Goal: Information Seeking & Learning: Learn about a topic

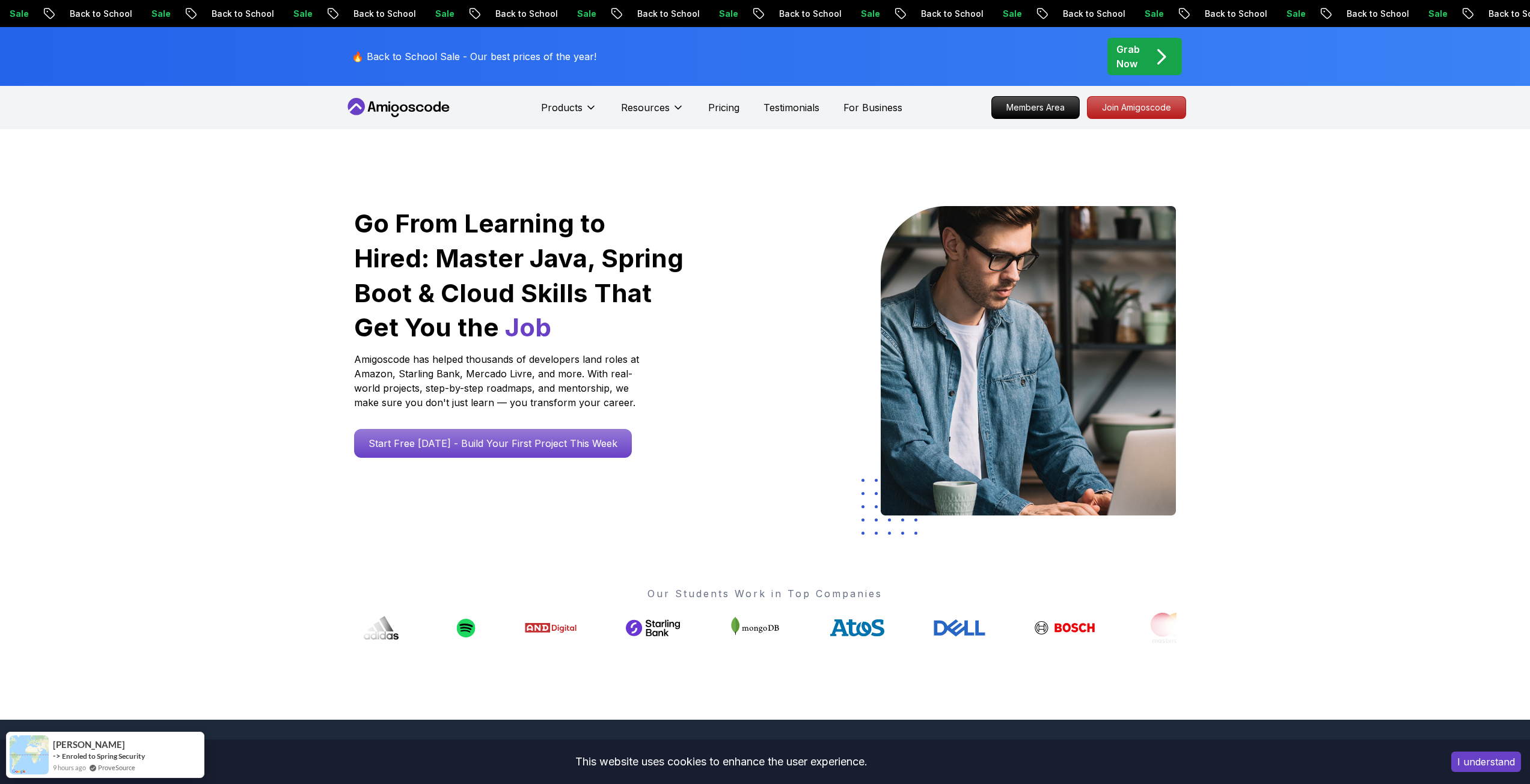
click at [1149, 60] on icon "pre-order" at bounding box center [1160, 57] width 23 height 23
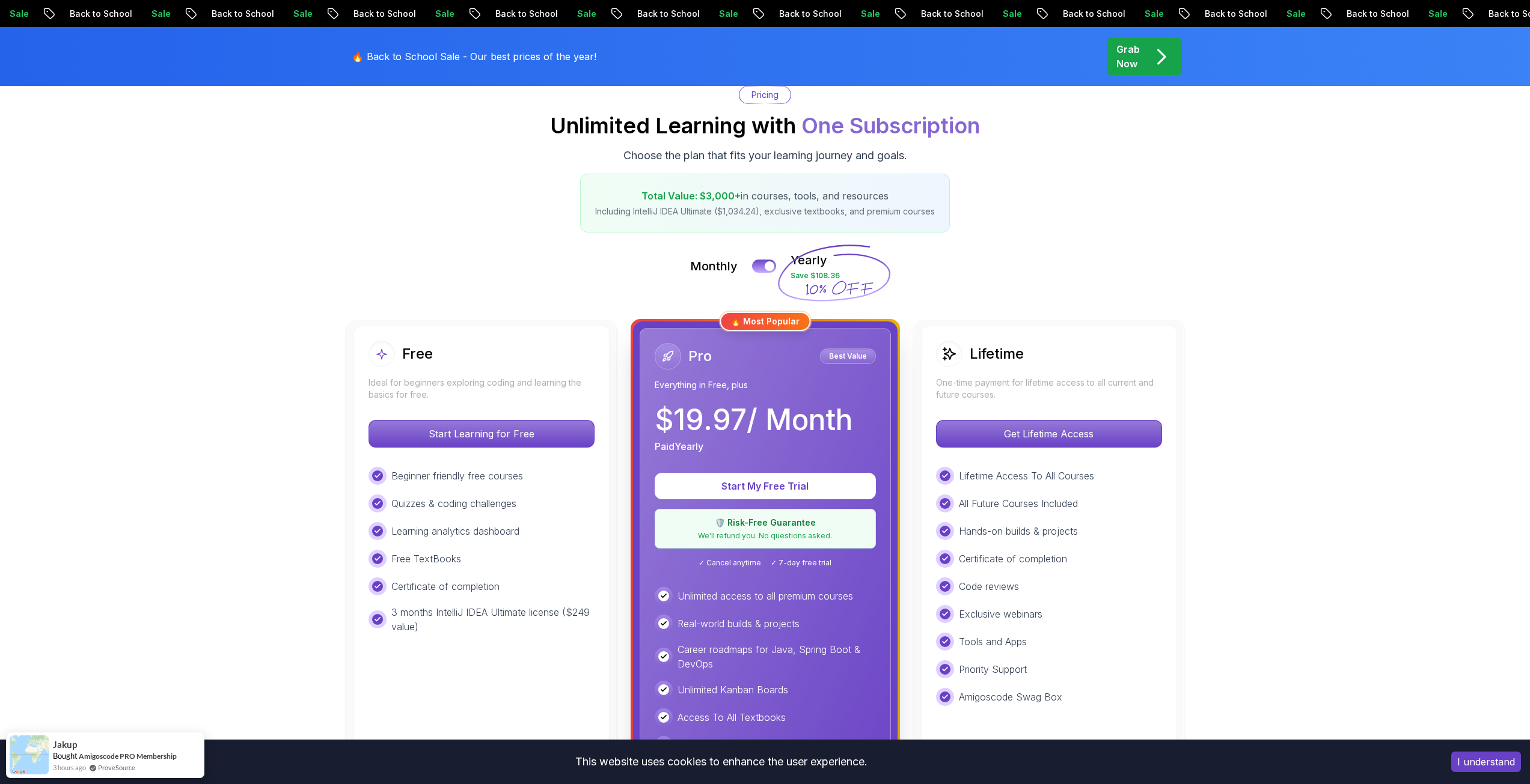
scroll to position [180, 0]
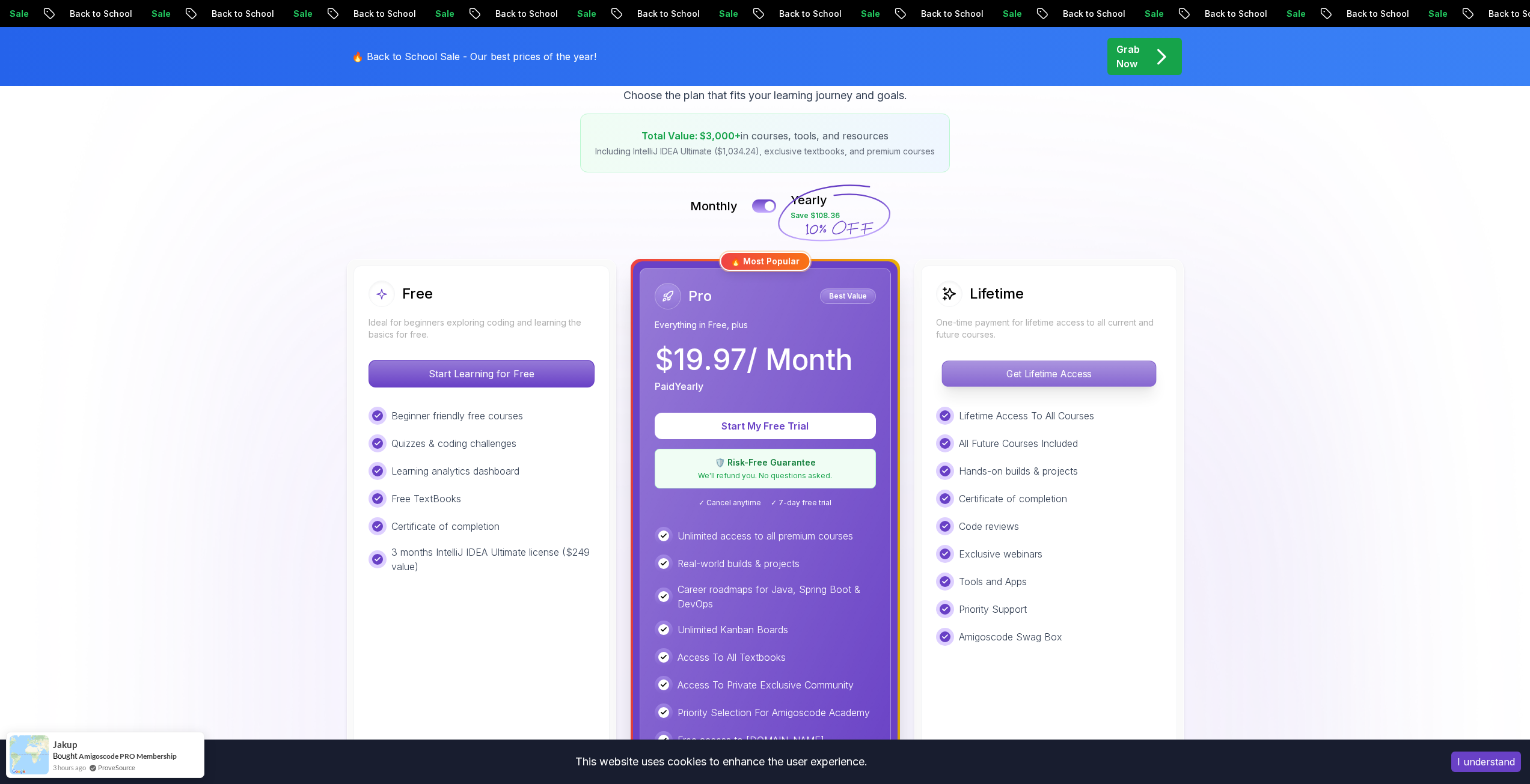
click at [1044, 373] on p "Get Lifetime Access" at bounding box center [1049, 373] width 213 height 25
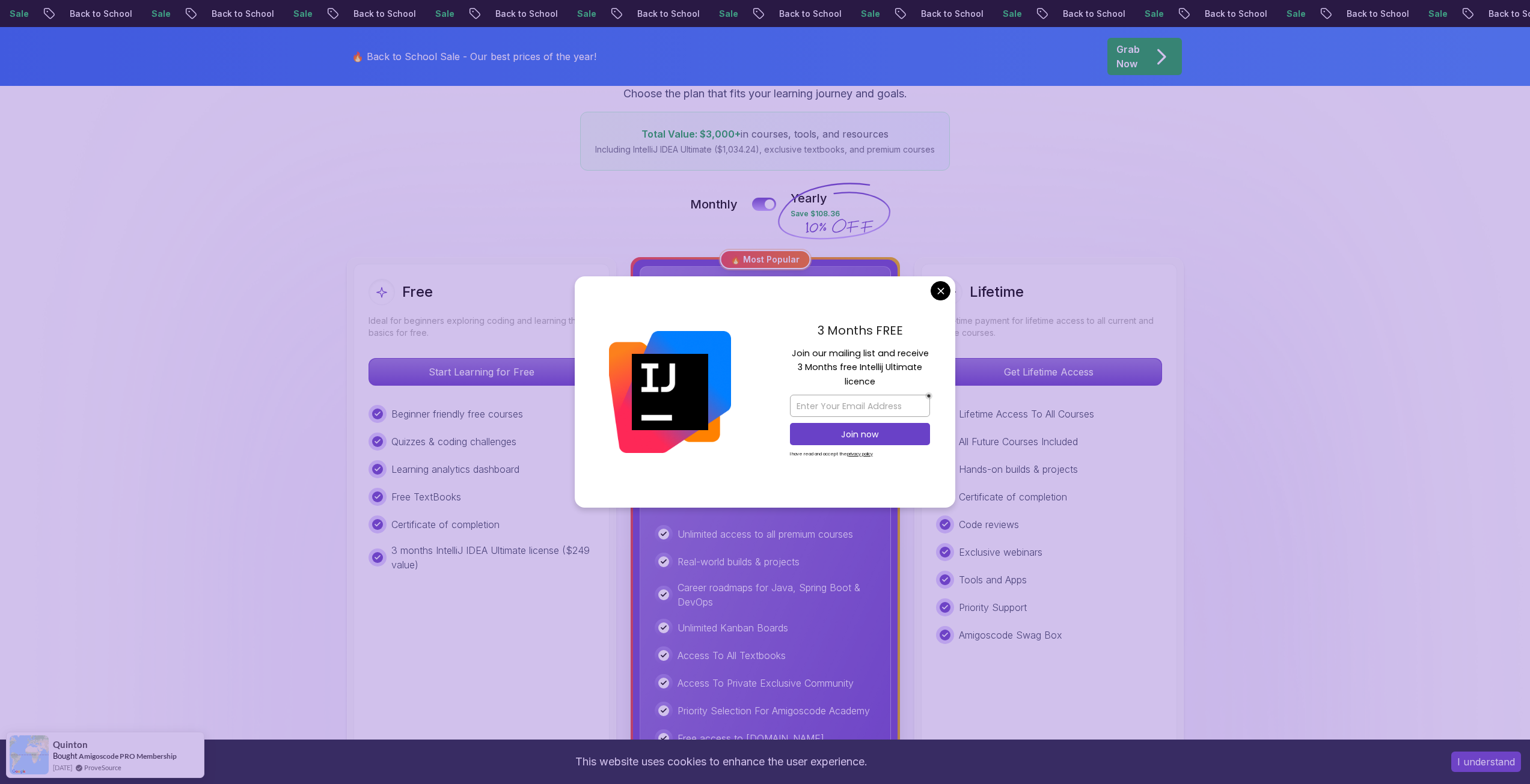
scroll to position [240, 0]
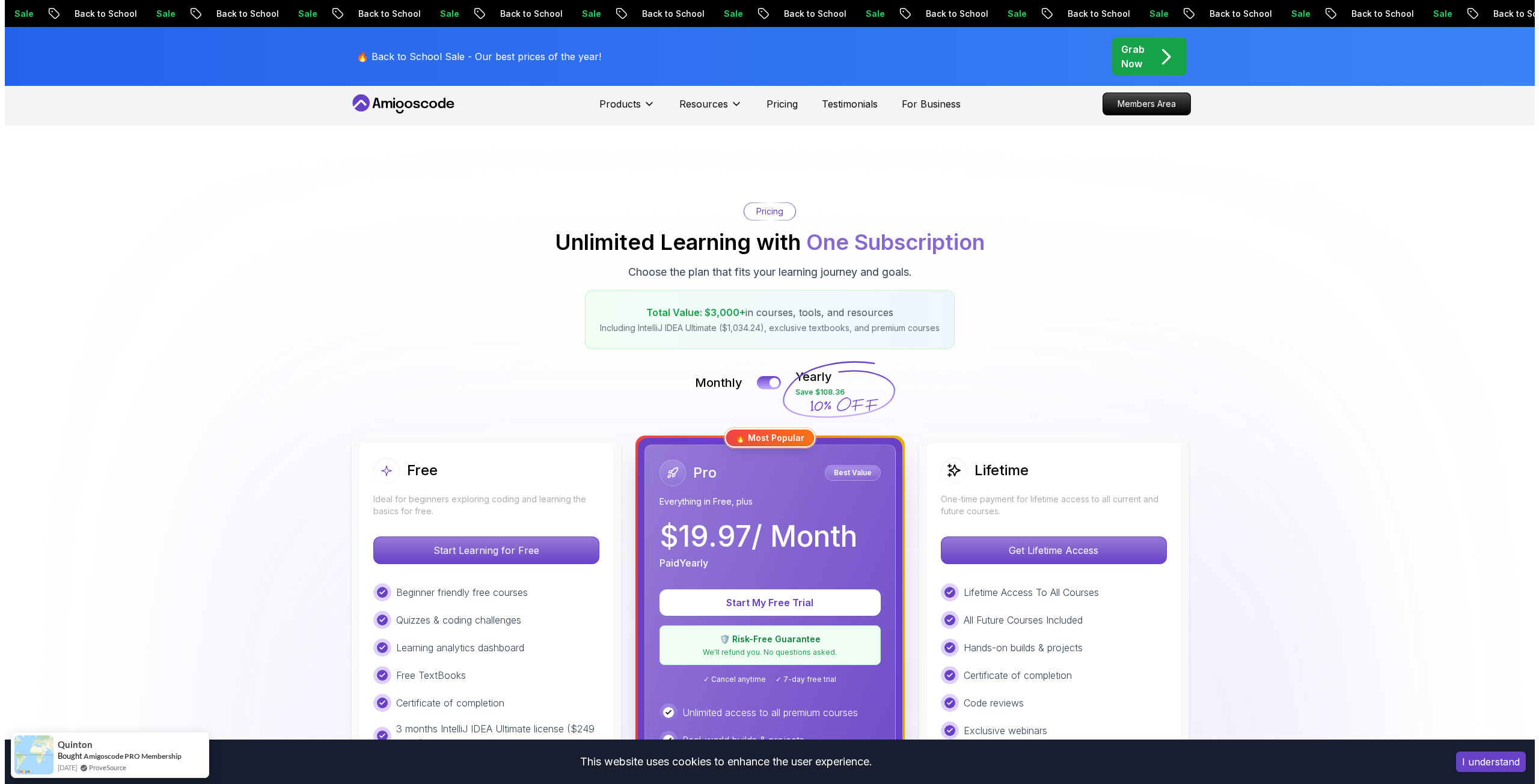
scroll to position [0, 0]
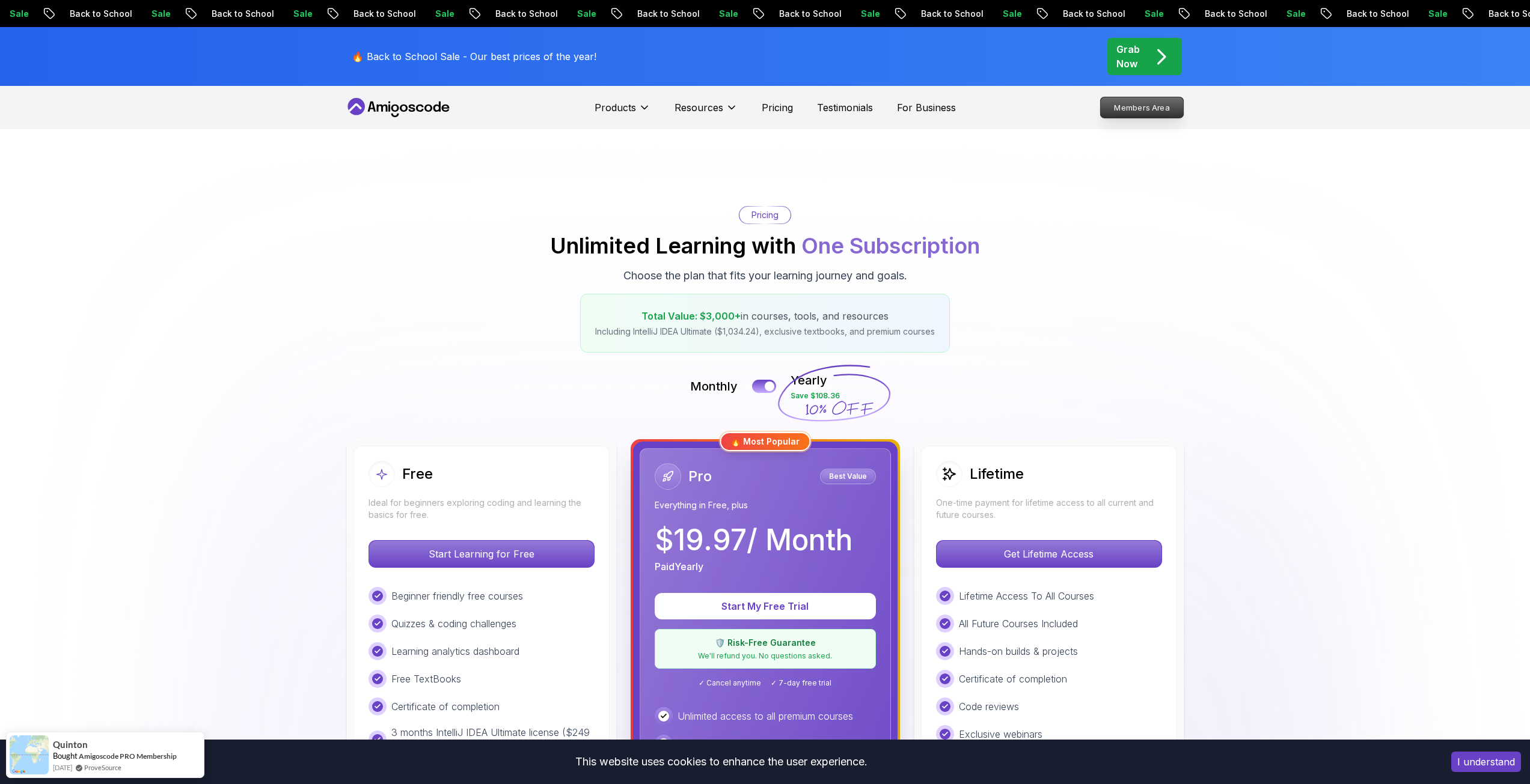
click at [1132, 107] on p "Members Area" at bounding box center [1141, 107] width 83 height 20
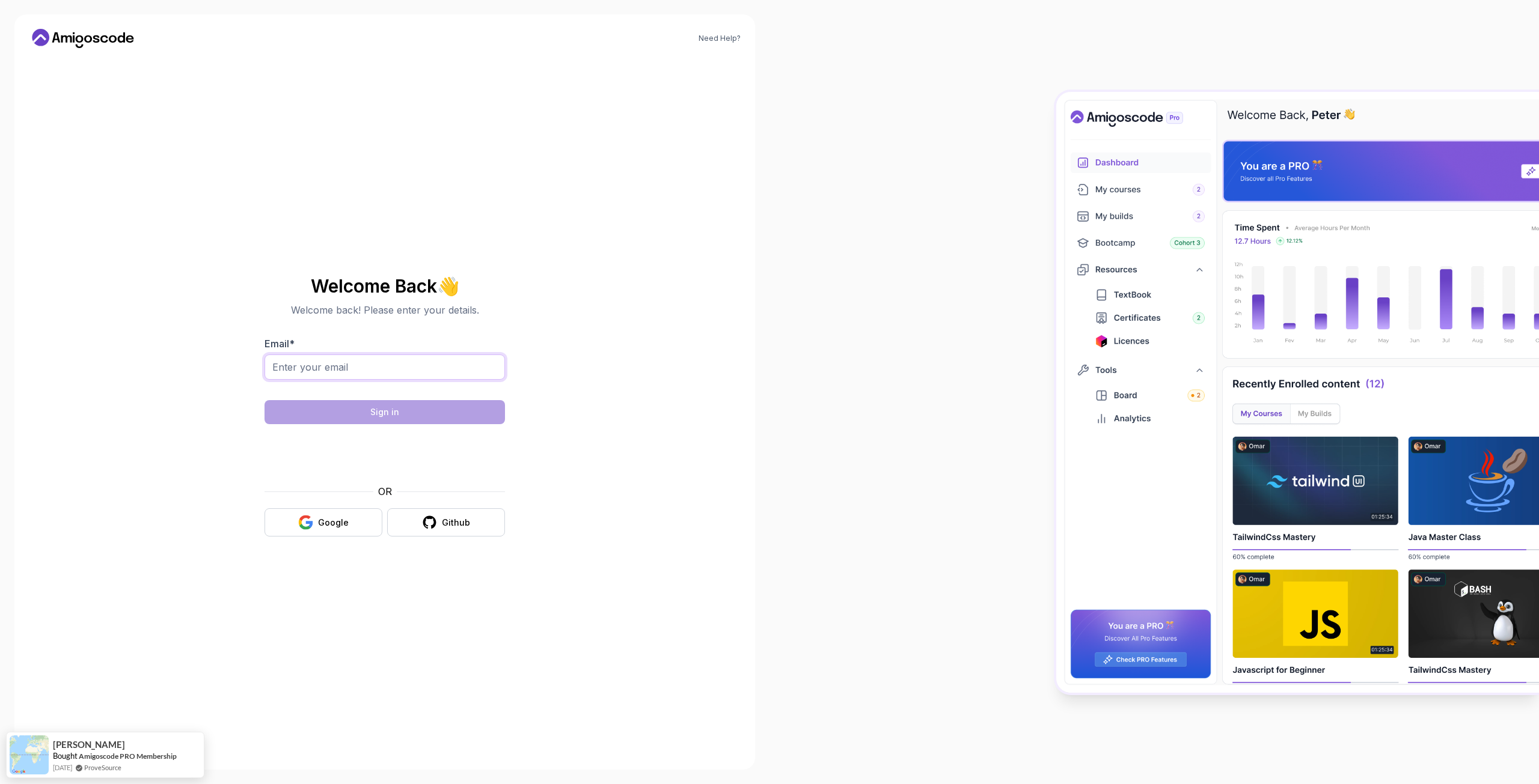
click at [364, 366] on input "Email *" at bounding box center [384, 367] width 240 height 25
type input "[EMAIL_ADDRESS][DOMAIN_NAME]"
click at [439, 411] on button "Sign in" at bounding box center [384, 412] width 240 height 24
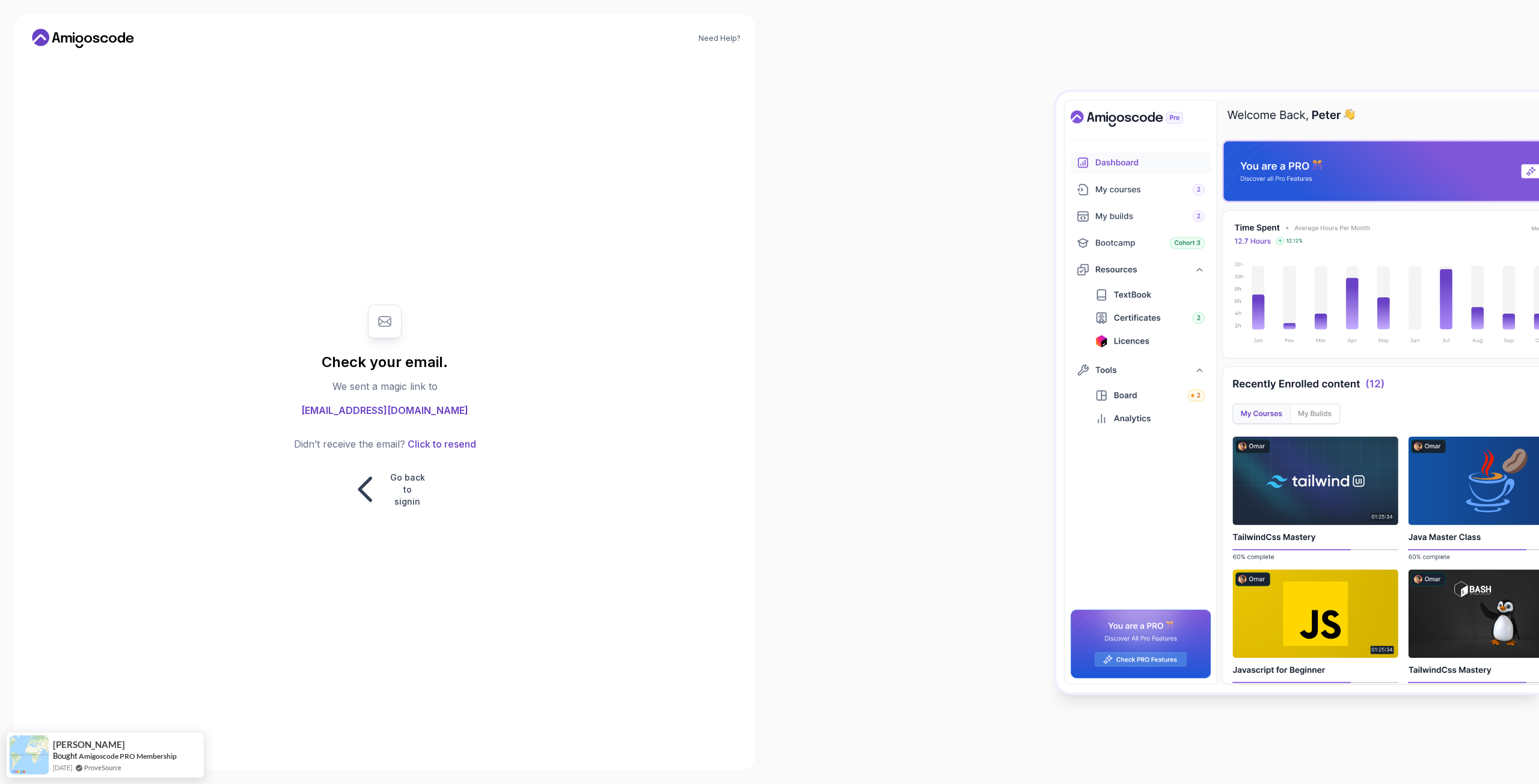
click at [376, 417] on span "[EMAIL_ADDRESS][DOMAIN_NAME]" at bounding box center [384, 411] width 167 height 15
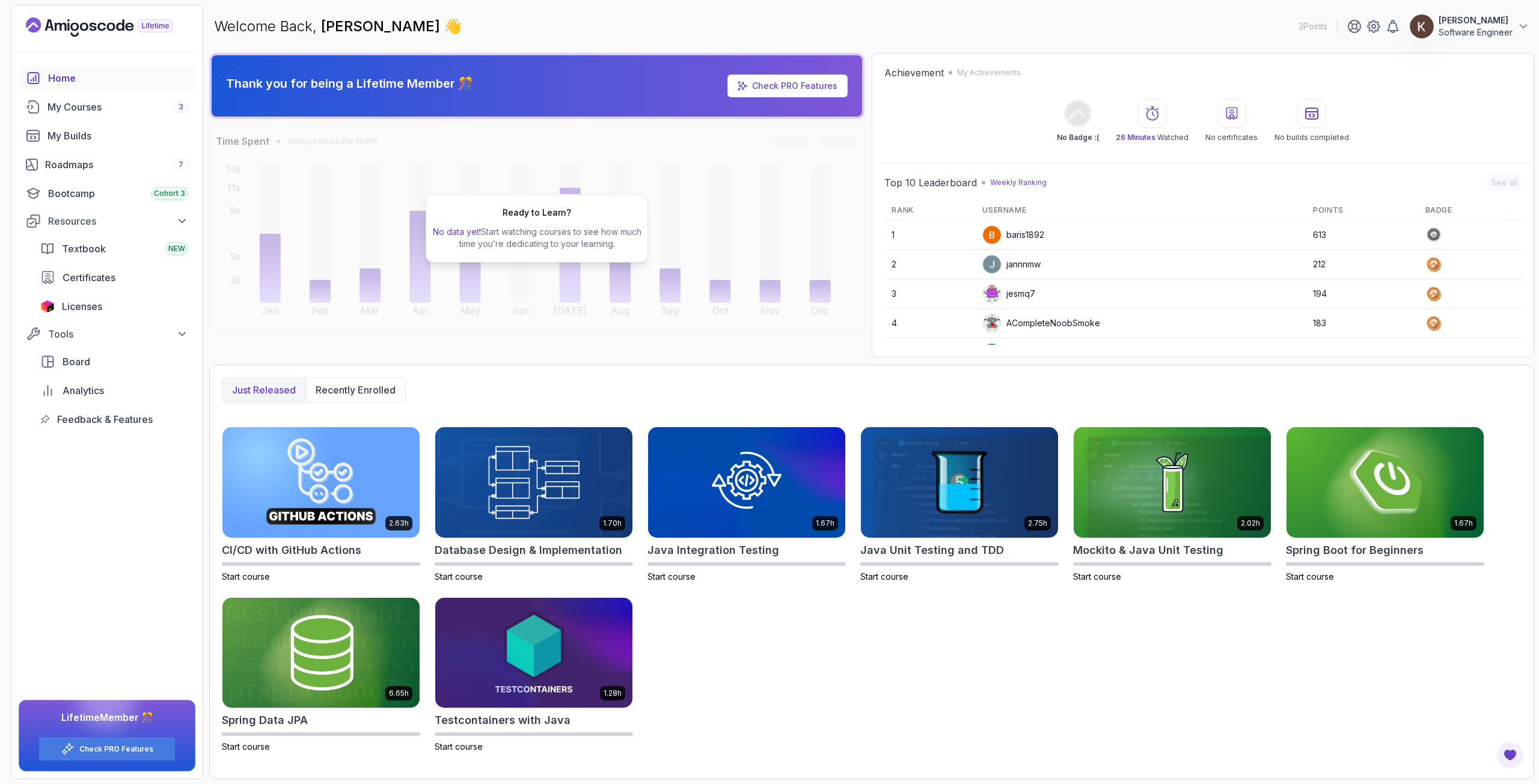
click at [1425, 26] on img at bounding box center [1422, 27] width 24 height 24
click at [1424, 67] on link "View Profile" at bounding box center [1457, 58] width 143 height 29
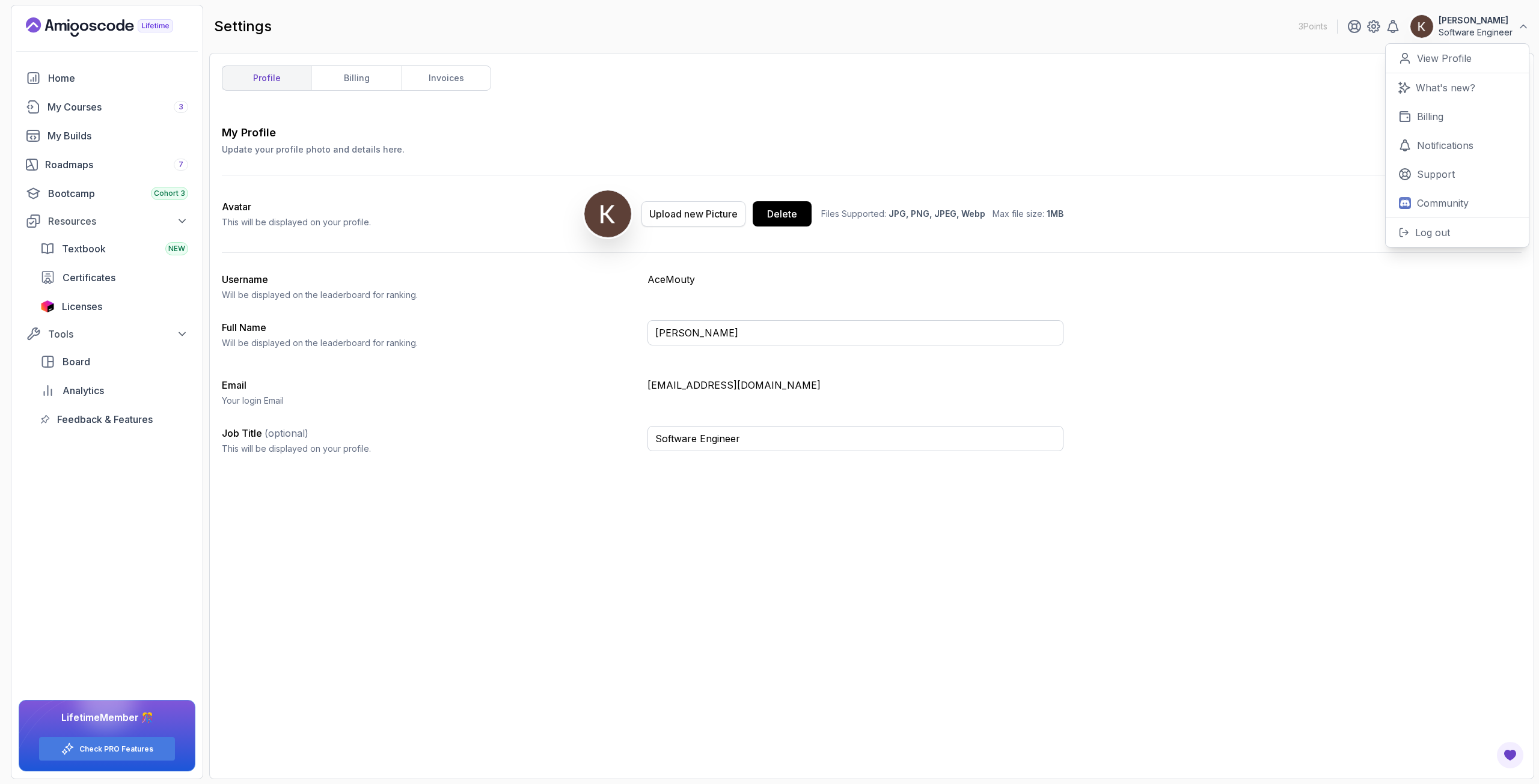
click at [691, 213] on div "Upload new Picture" at bounding box center [693, 214] width 88 height 15
click at [696, 214] on div "Upload new Picture" at bounding box center [693, 214] width 88 height 15
click at [721, 271] on div "My Profile Update your profile photo and details here. Save Avatar This will be…" at bounding box center [871, 294] width 1300 height 340
click at [328, 73] on link "billing" at bounding box center [356, 78] width 90 height 24
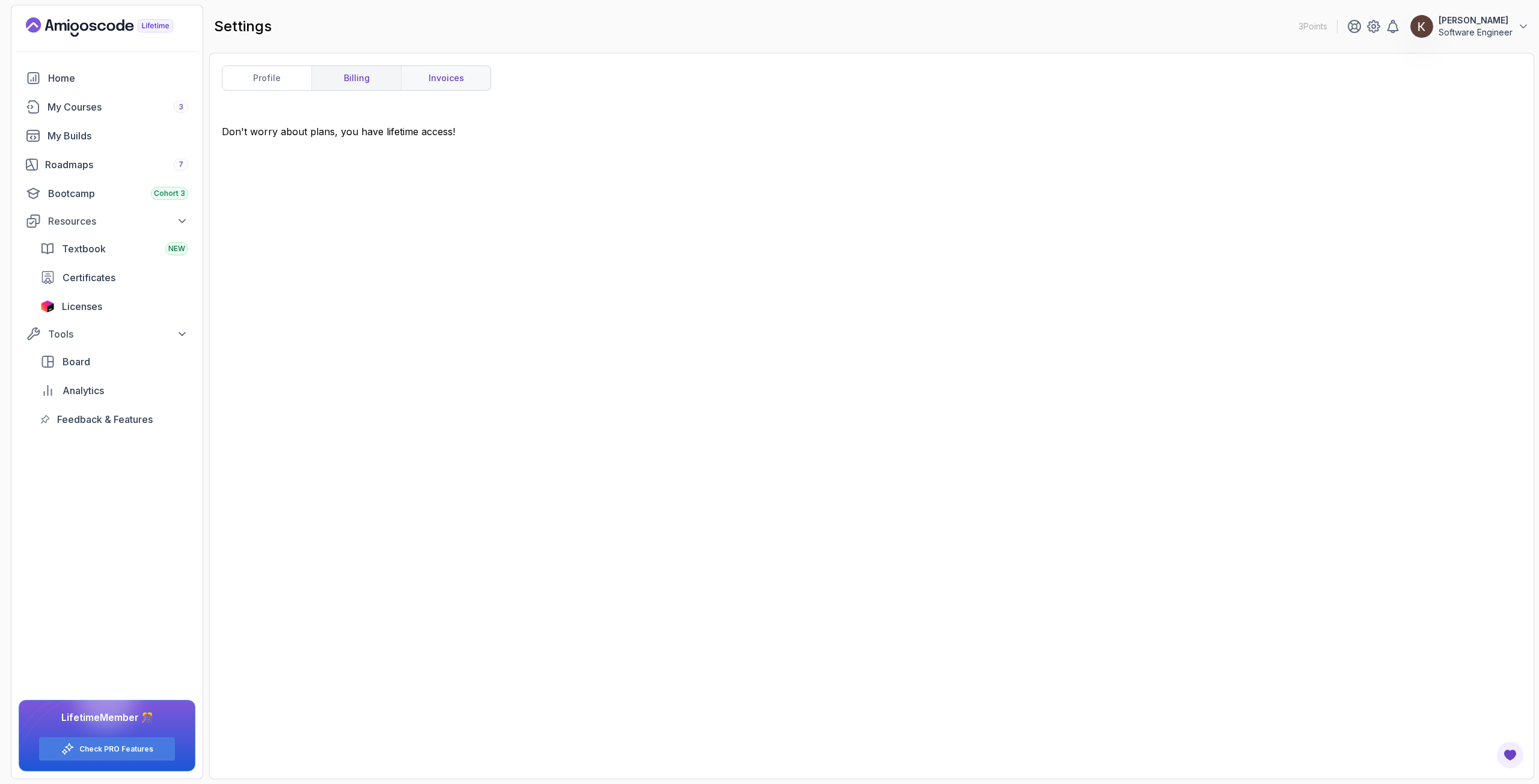
click at [451, 80] on link "invoices" at bounding box center [446, 78] width 90 height 24
click at [92, 249] on span "Textbook" at bounding box center [84, 249] width 44 height 15
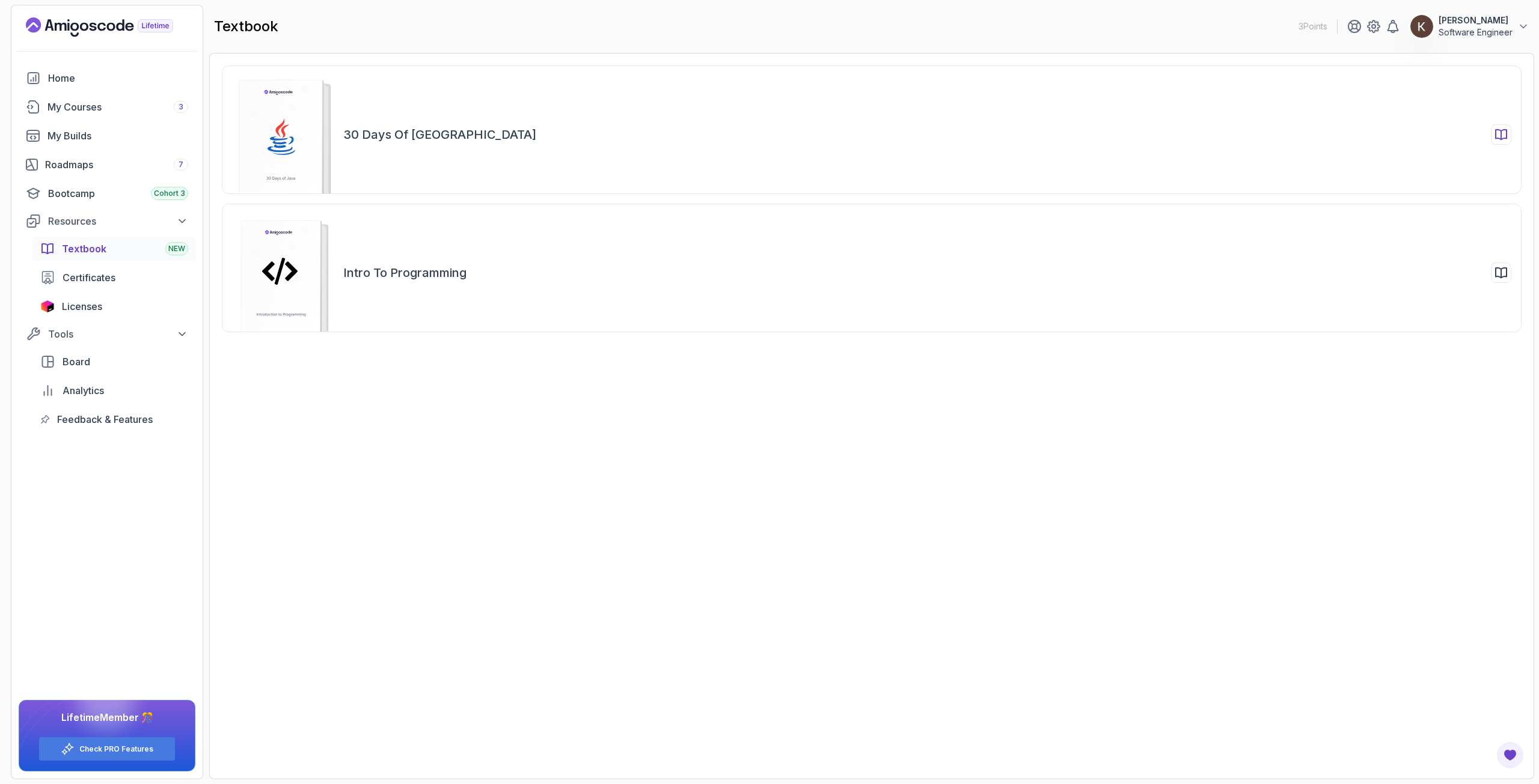
click at [376, 139] on h2 "30 Days of Java" at bounding box center [439, 134] width 193 height 17
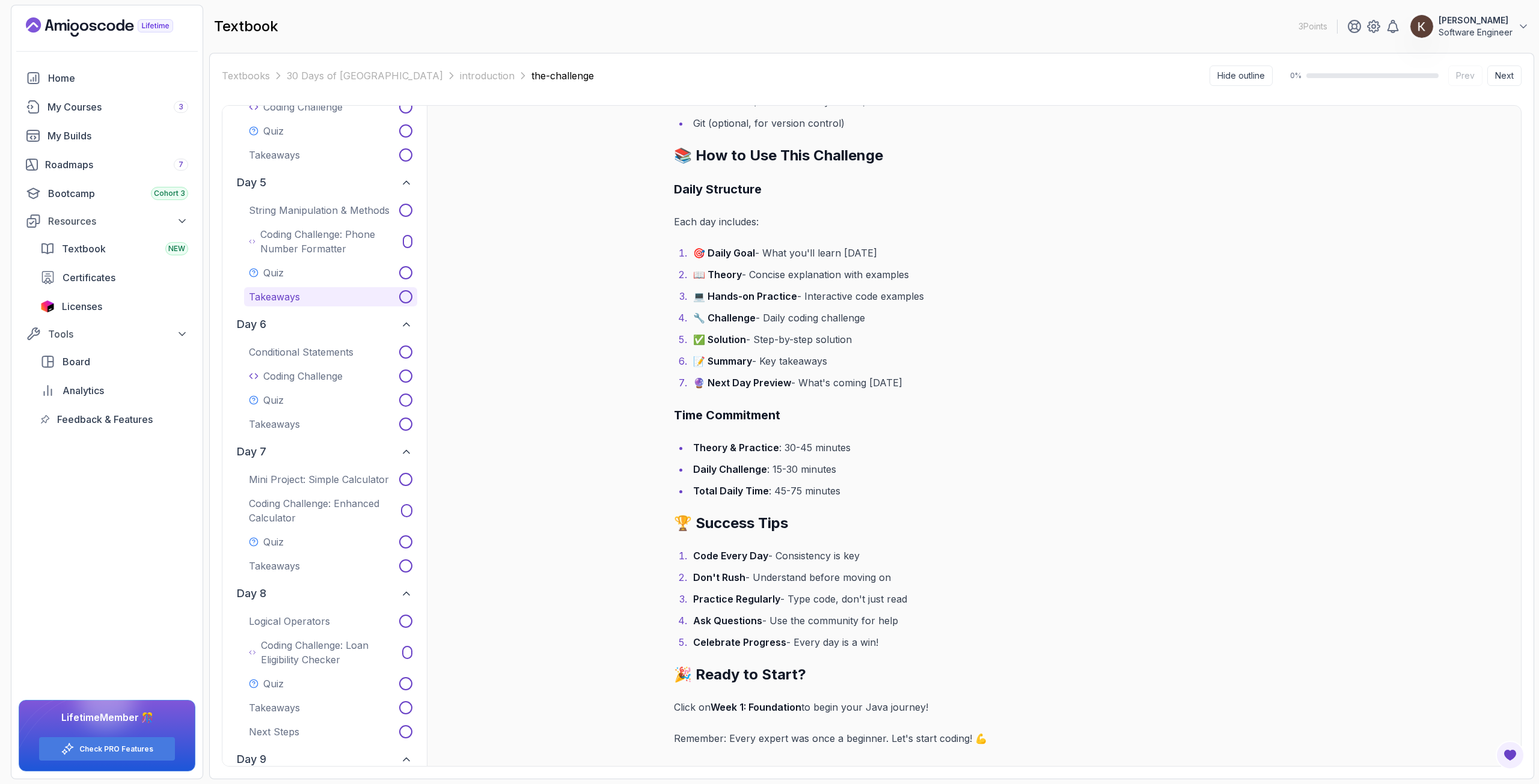
scroll to position [582, 0]
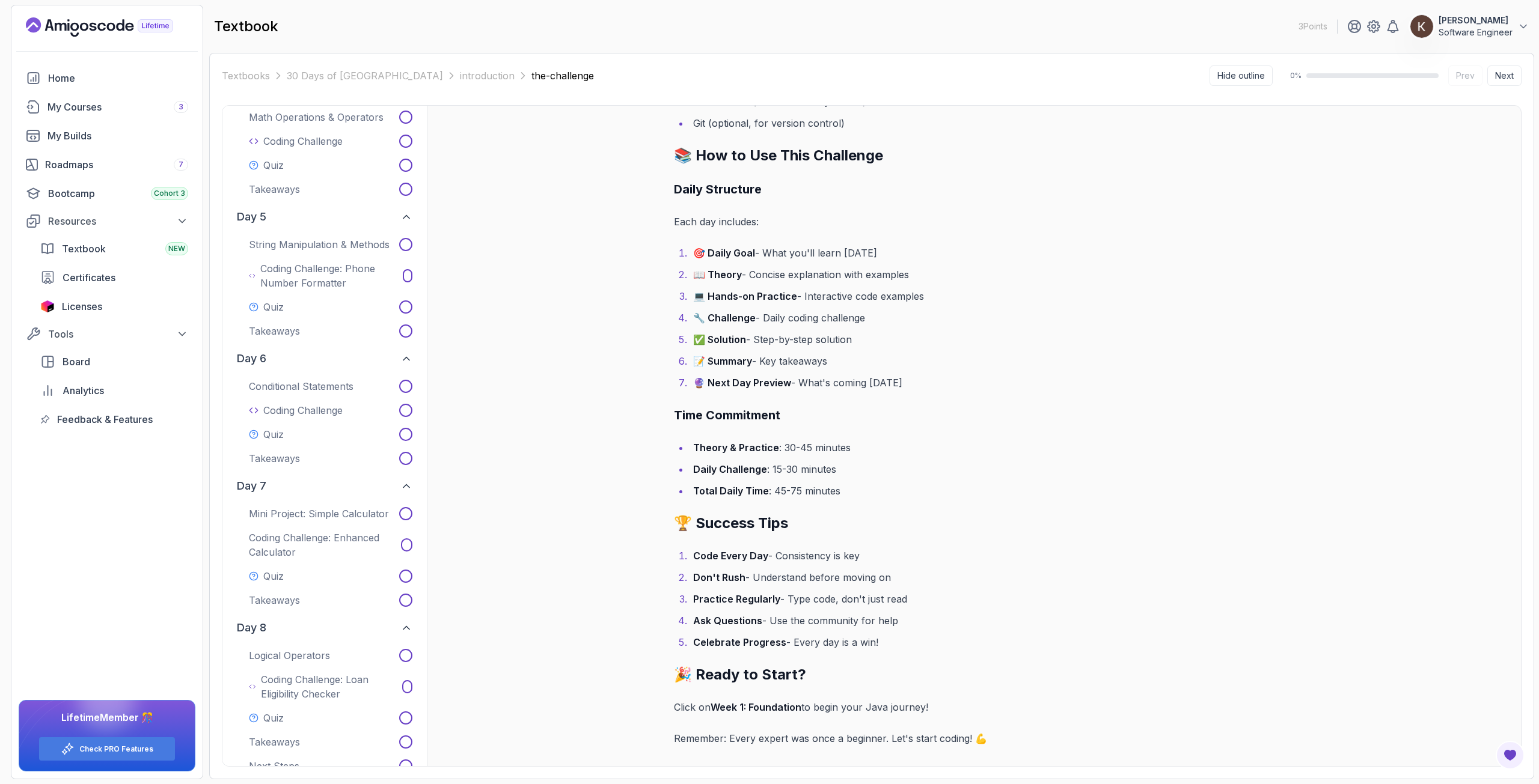
click at [76, 179] on div "Home My Courses 3 My Builds Roadmaps 7 Bootcamp Cohort 3 Resources Textbook NEW…" at bounding box center [107, 249] width 177 height 365
click at [80, 194] on div "Bootcamp Cohort 3" at bounding box center [117, 193] width 140 height 15
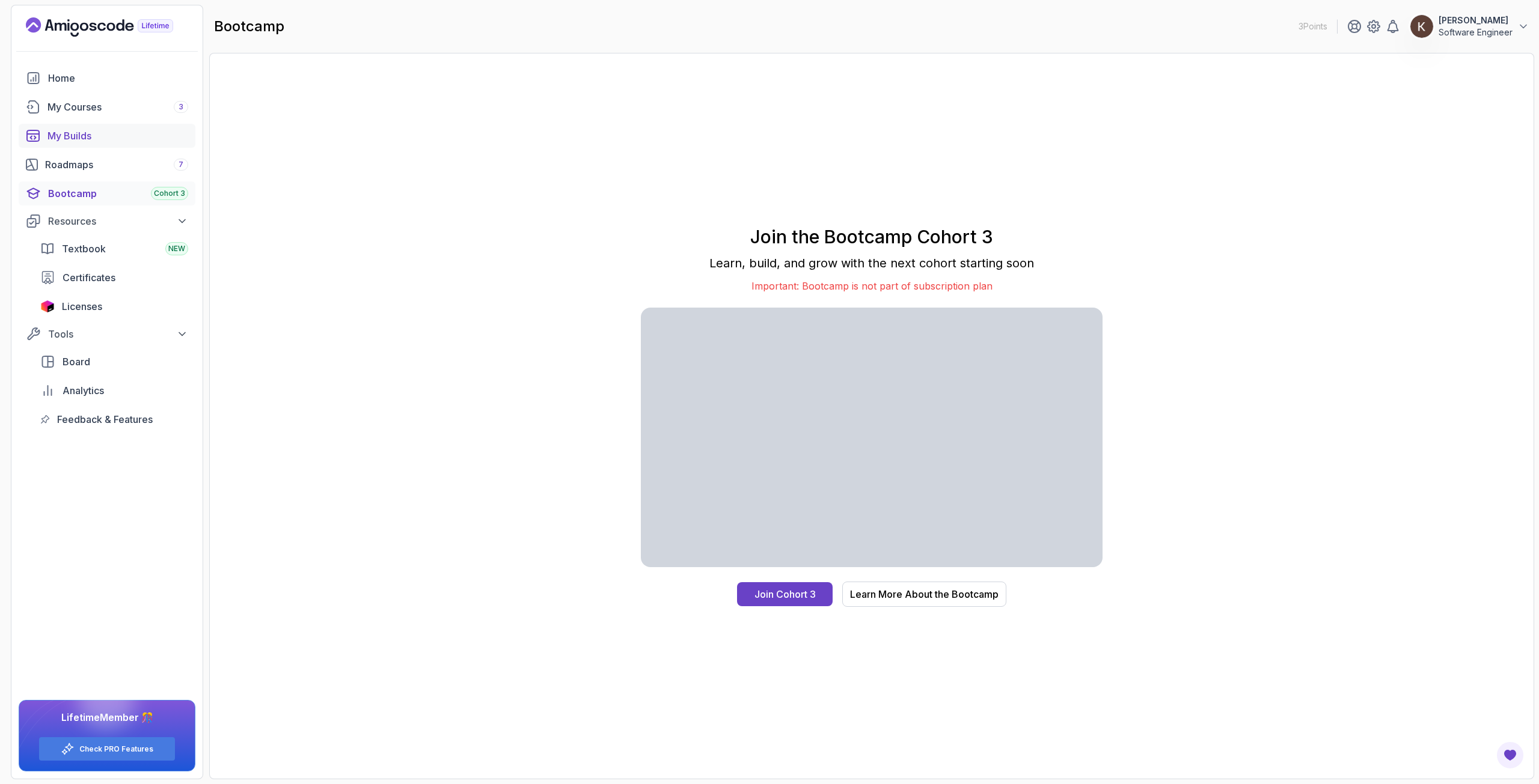
click at [79, 124] on link "My Builds" at bounding box center [107, 136] width 177 height 24
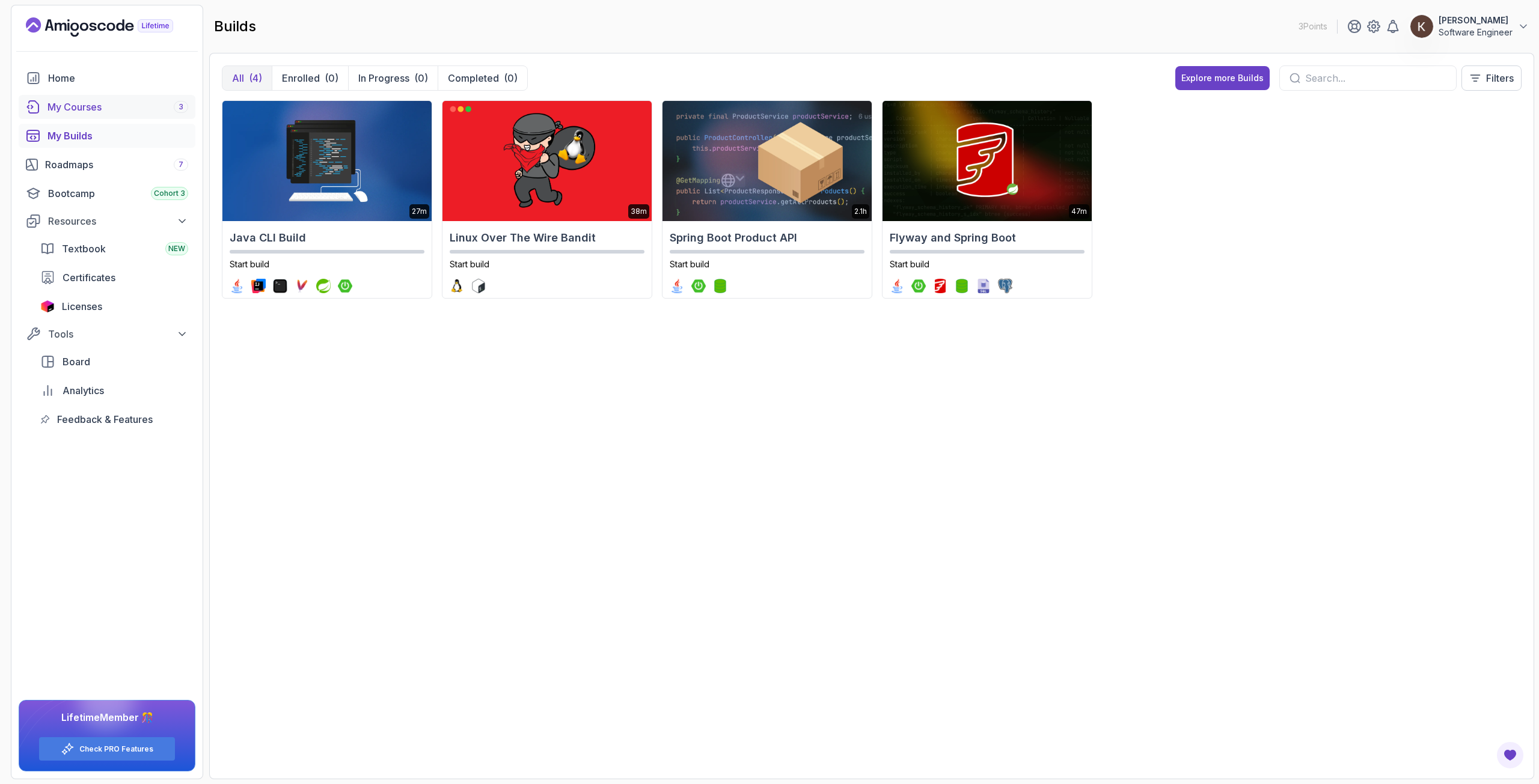
click at [66, 112] on div "My Courses 3" at bounding box center [118, 107] width 141 height 15
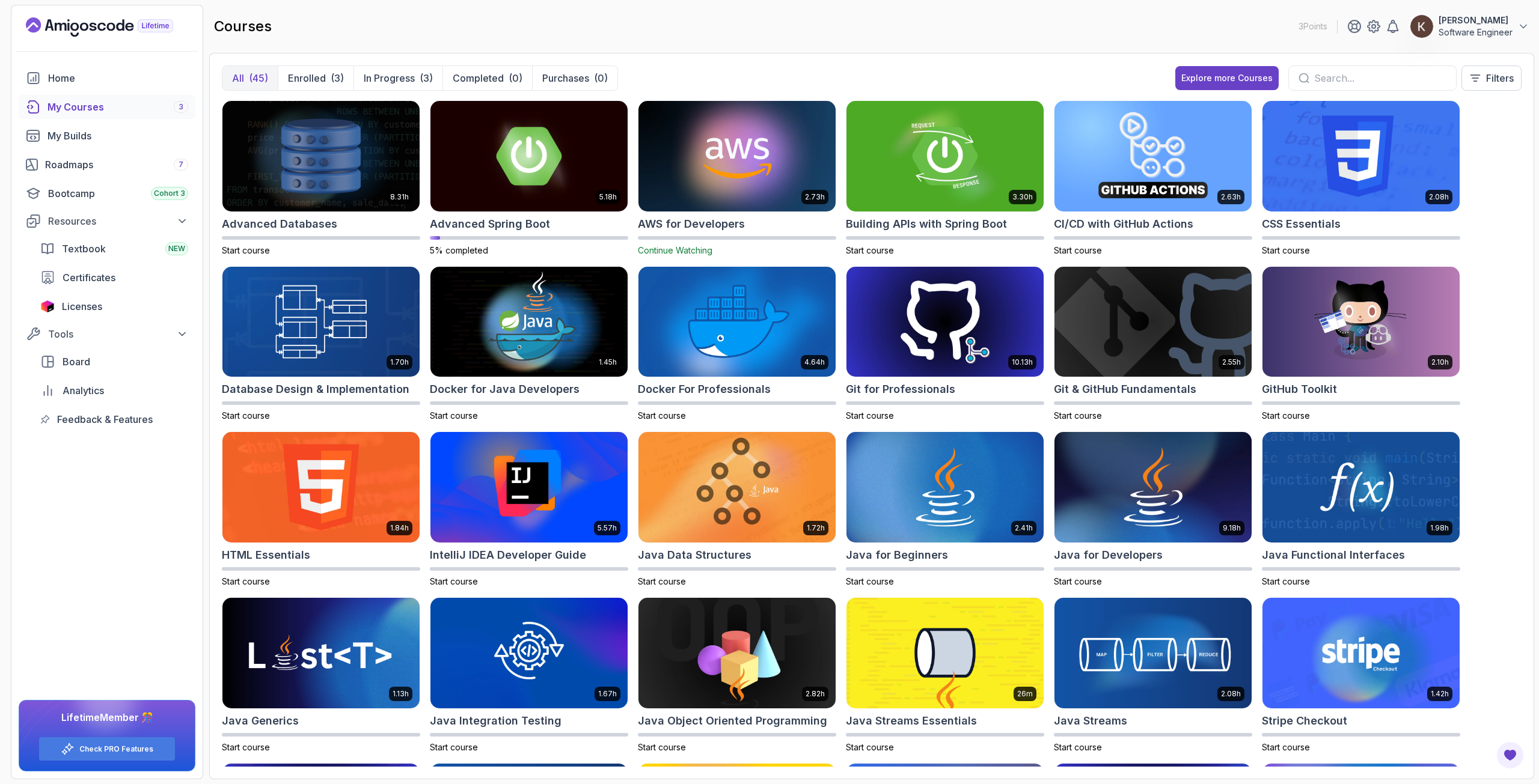
click at [1397, 75] on input "text" at bounding box center [1380, 78] width 133 height 15
click at [1209, 80] on div "Explore more Courses" at bounding box center [1227, 78] width 91 height 12
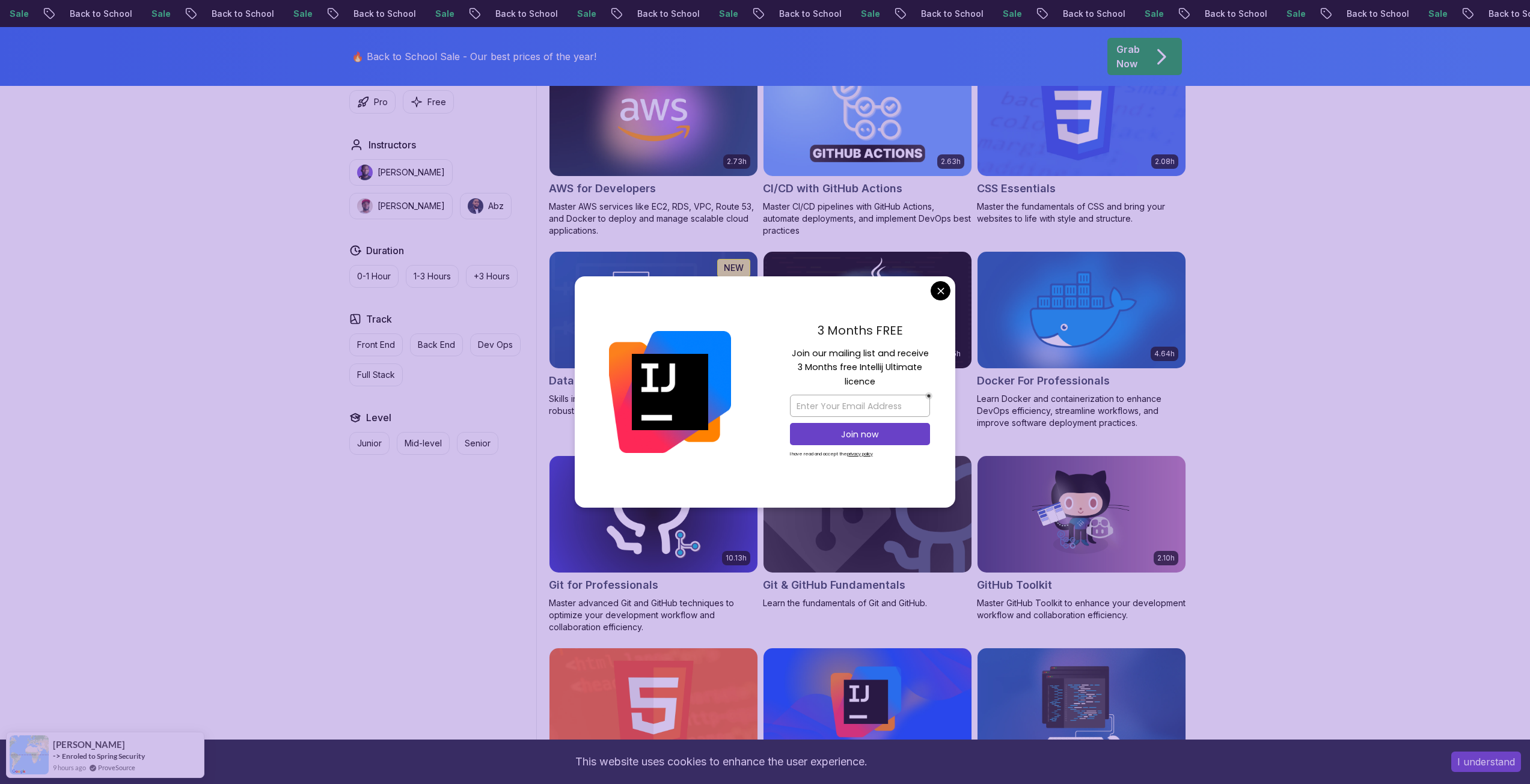
scroll to position [961, 0]
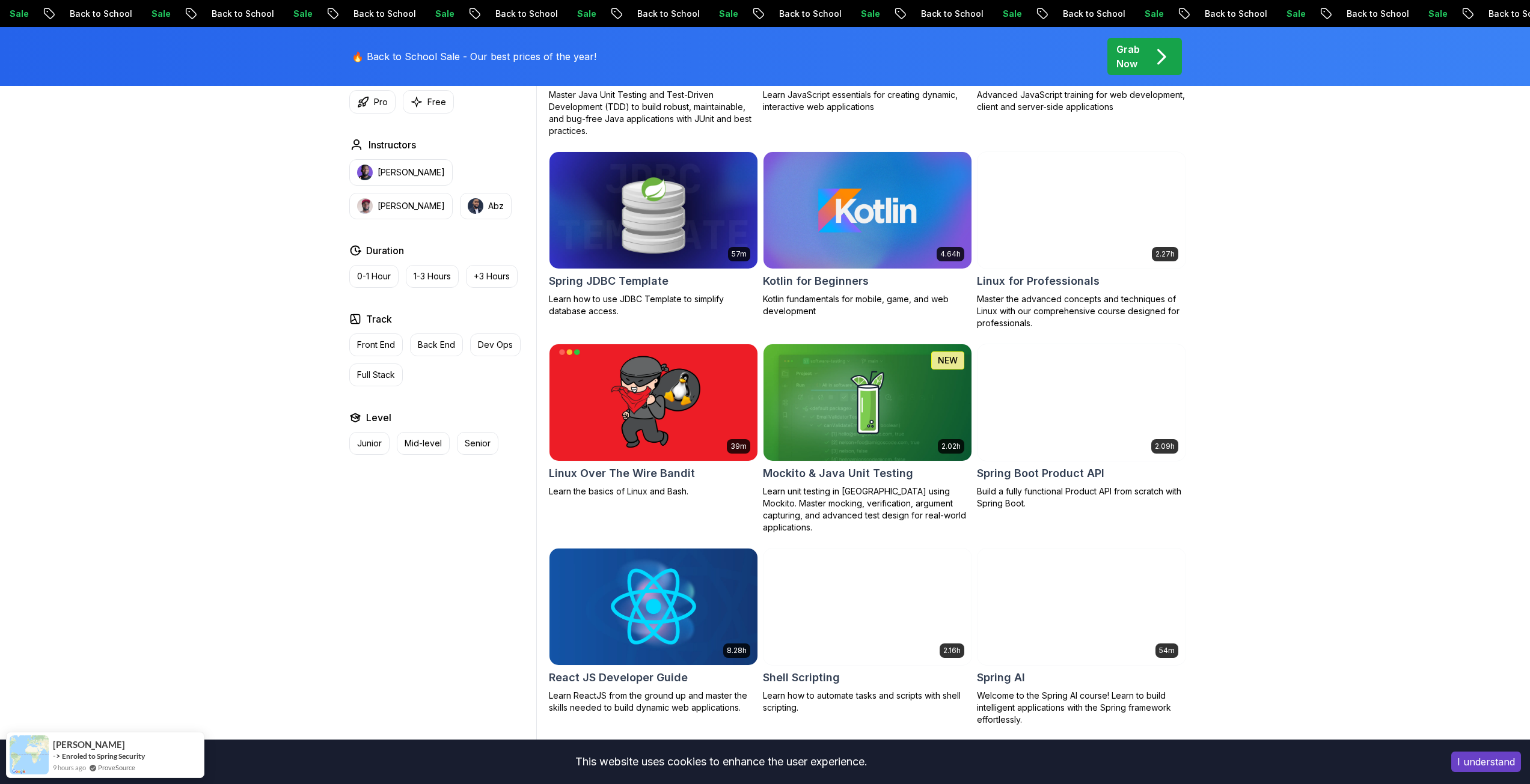
scroll to position [2403, 0]
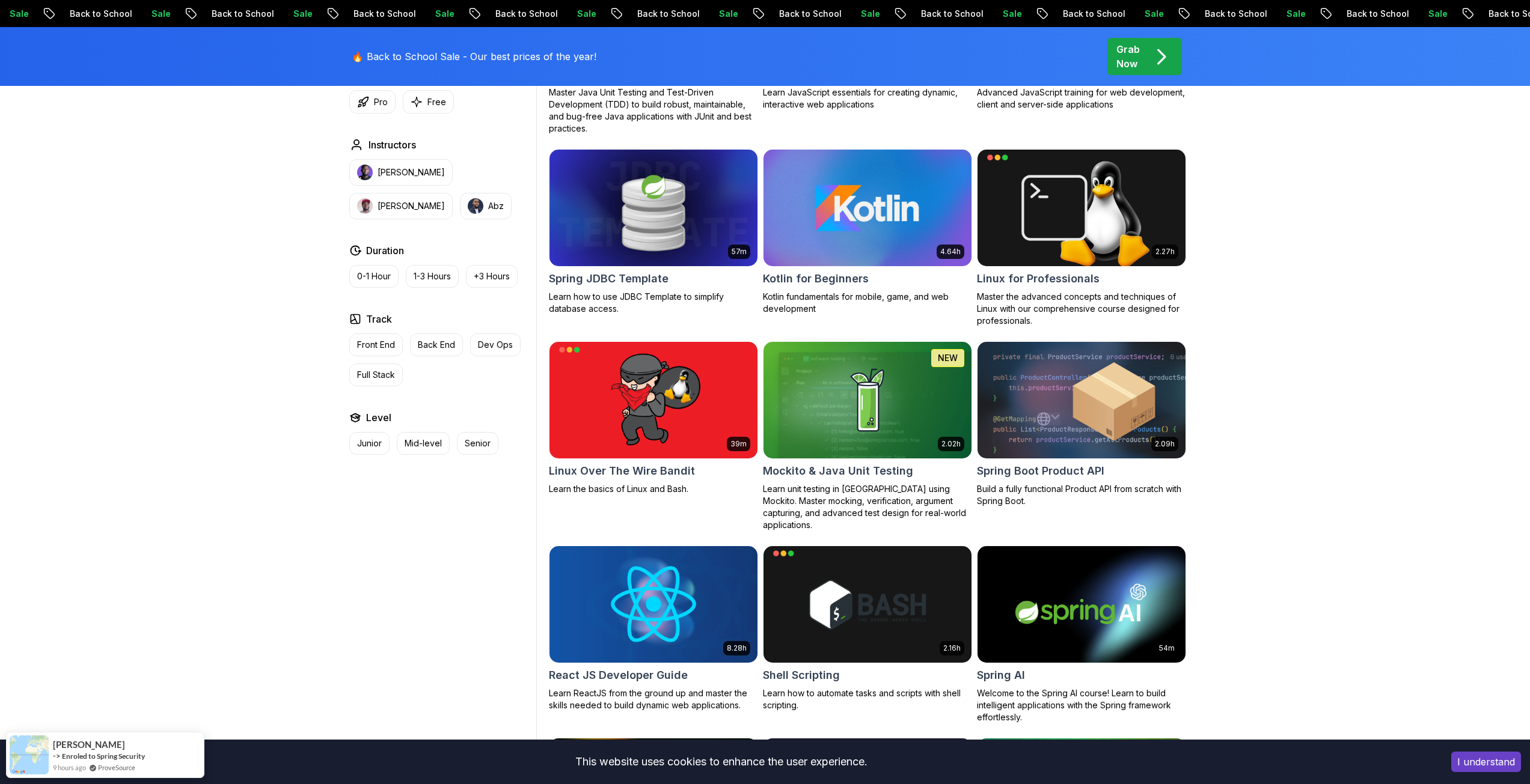
click at [814, 280] on h2 "Kotlin for Beginners" at bounding box center [815, 279] width 106 height 17
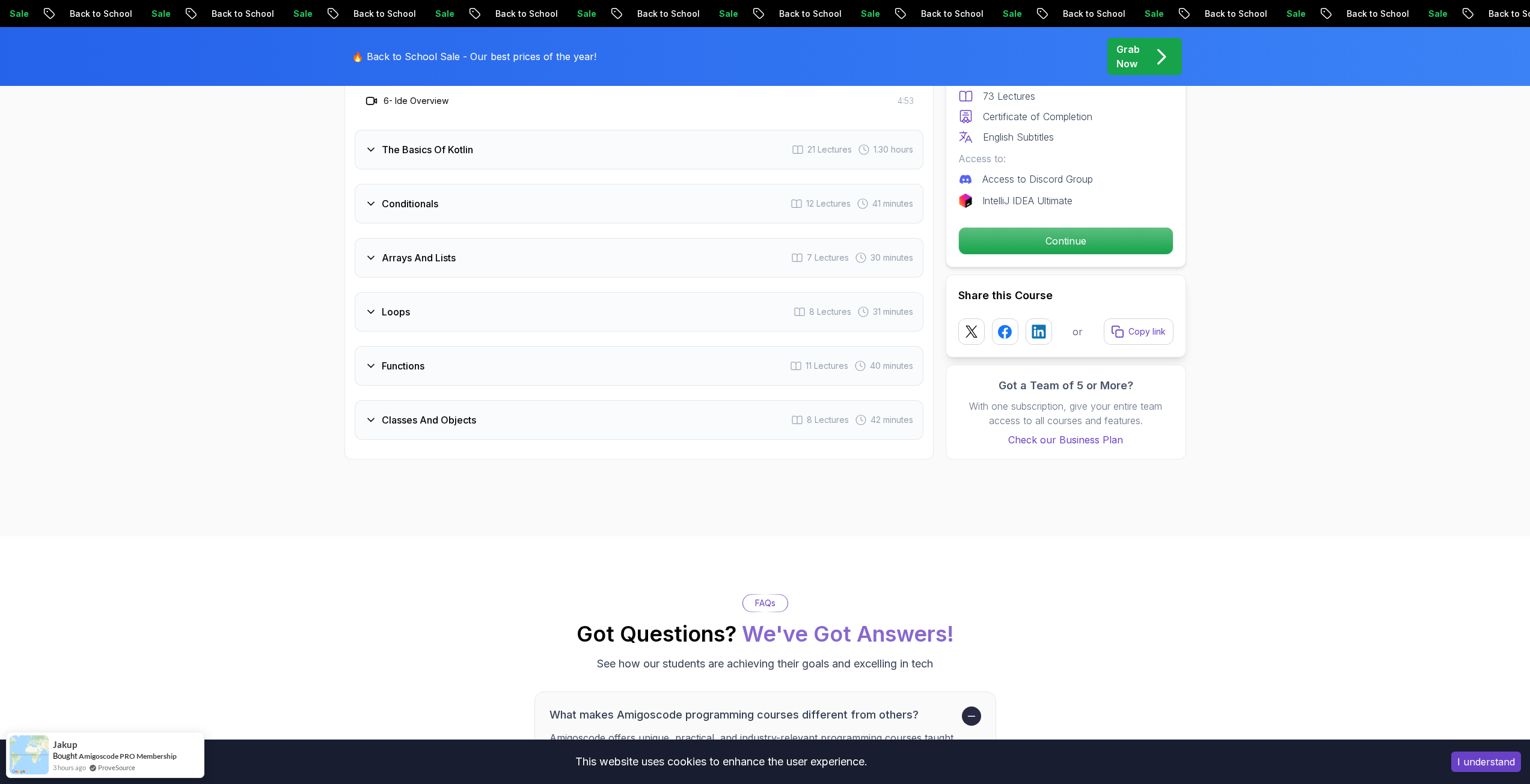
scroll to position [1382, 0]
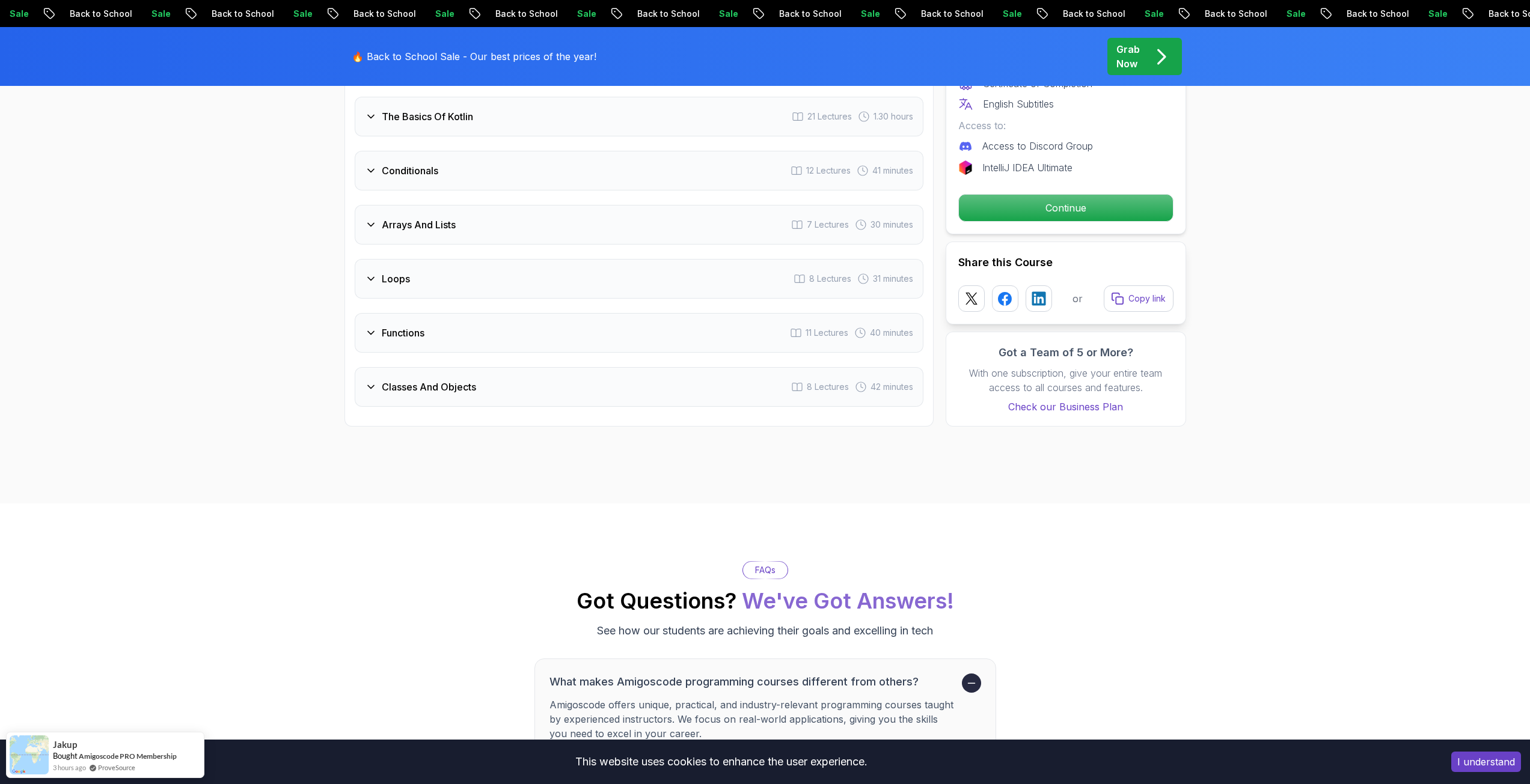
click at [431, 392] on h3 "Classes And Objects" at bounding box center [429, 387] width 95 height 15
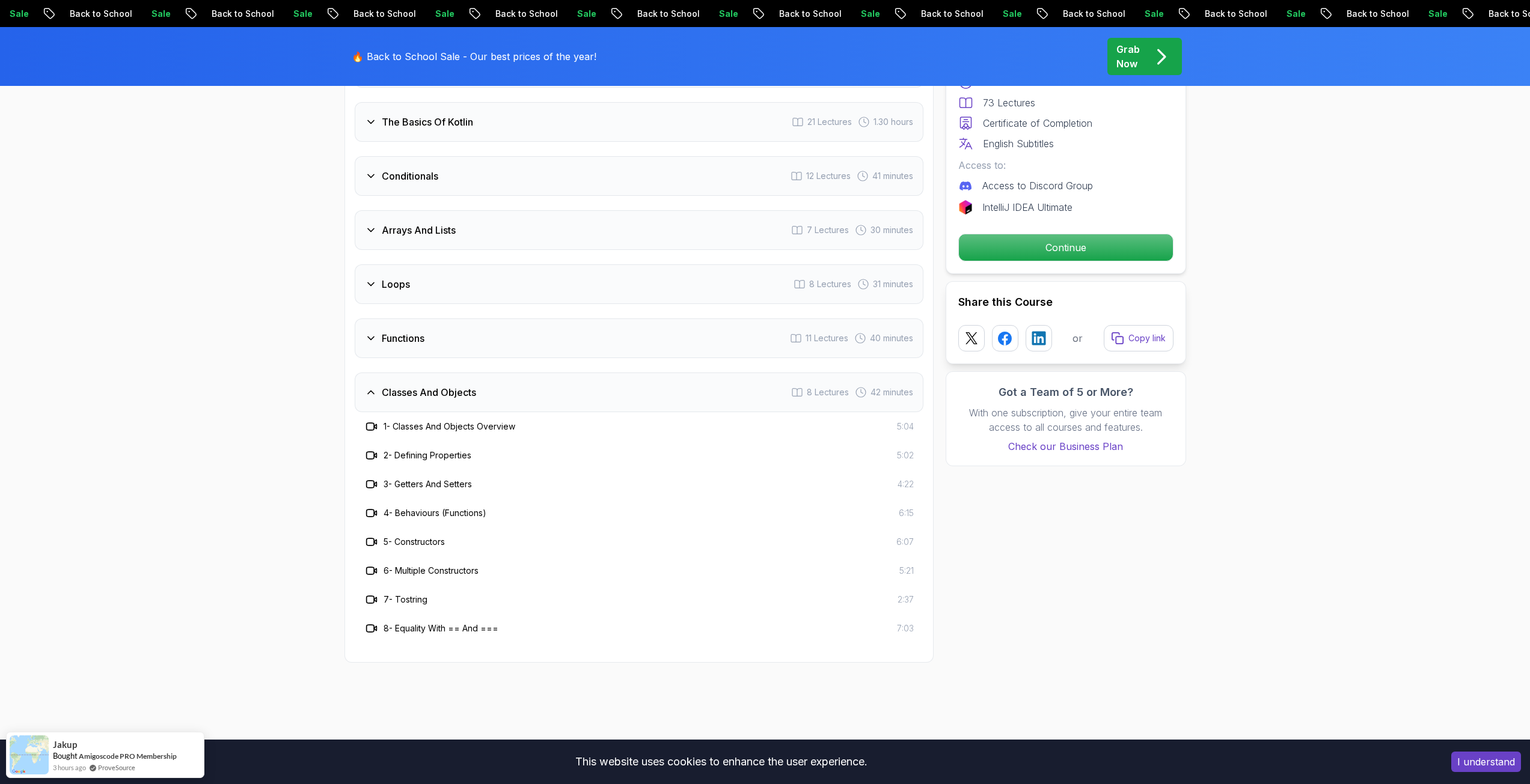
scroll to position [1202, 0]
click at [416, 394] on h3 "Classes And Objects" at bounding box center [429, 394] width 95 height 15
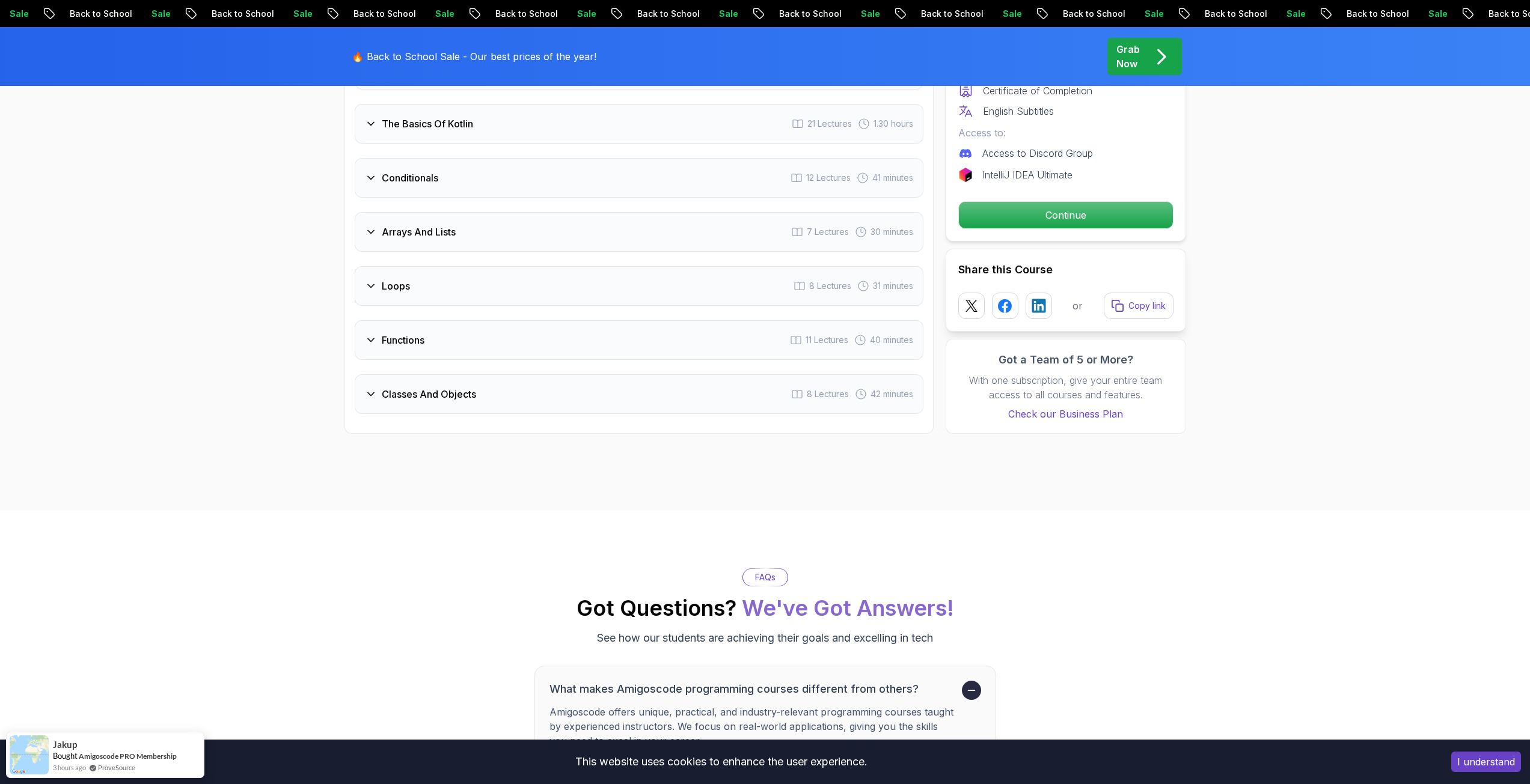
click at [408, 343] on h3 "Functions" at bounding box center [403, 340] width 43 height 15
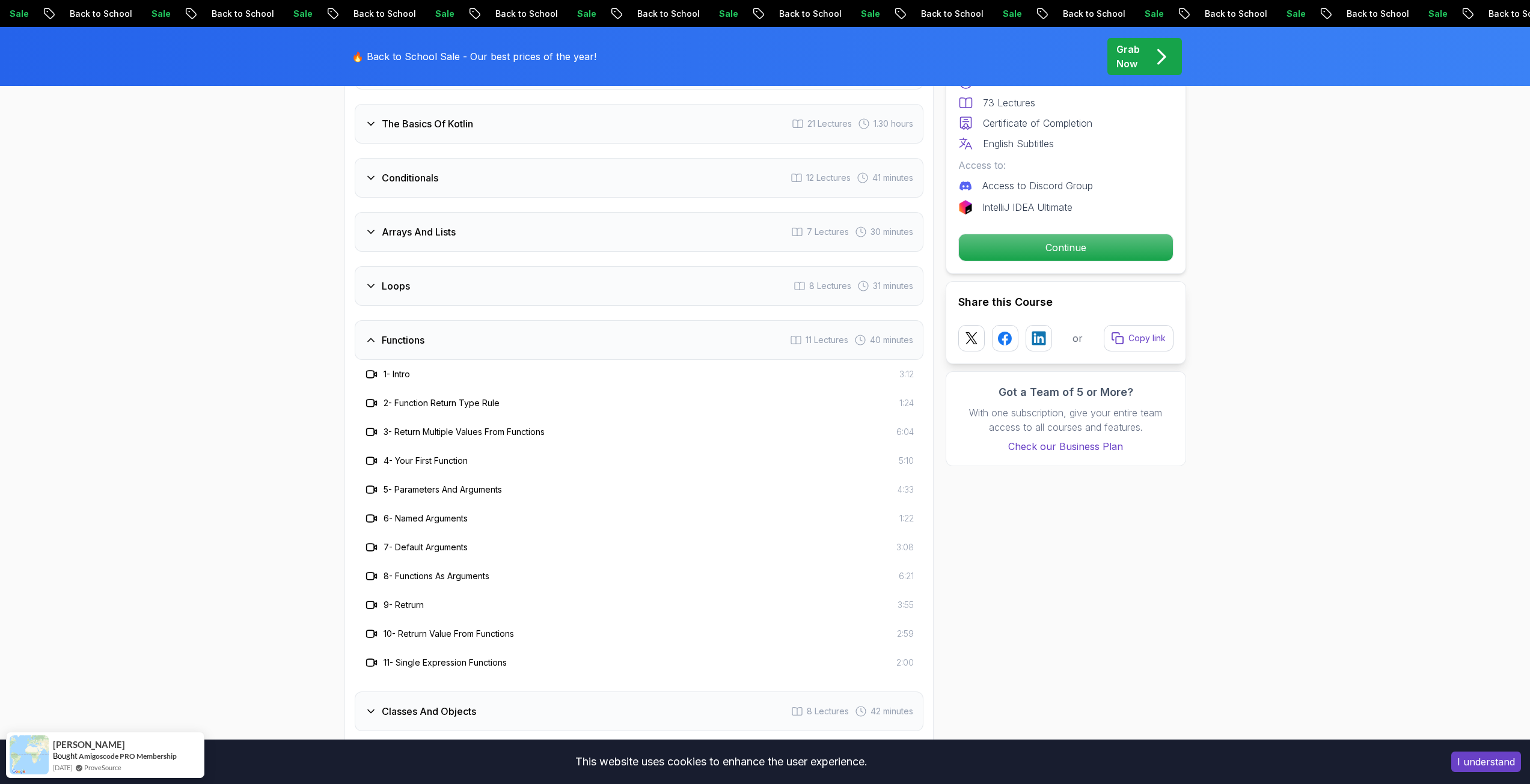
click at [410, 344] on h3 "Functions" at bounding box center [403, 340] width 43 height 15
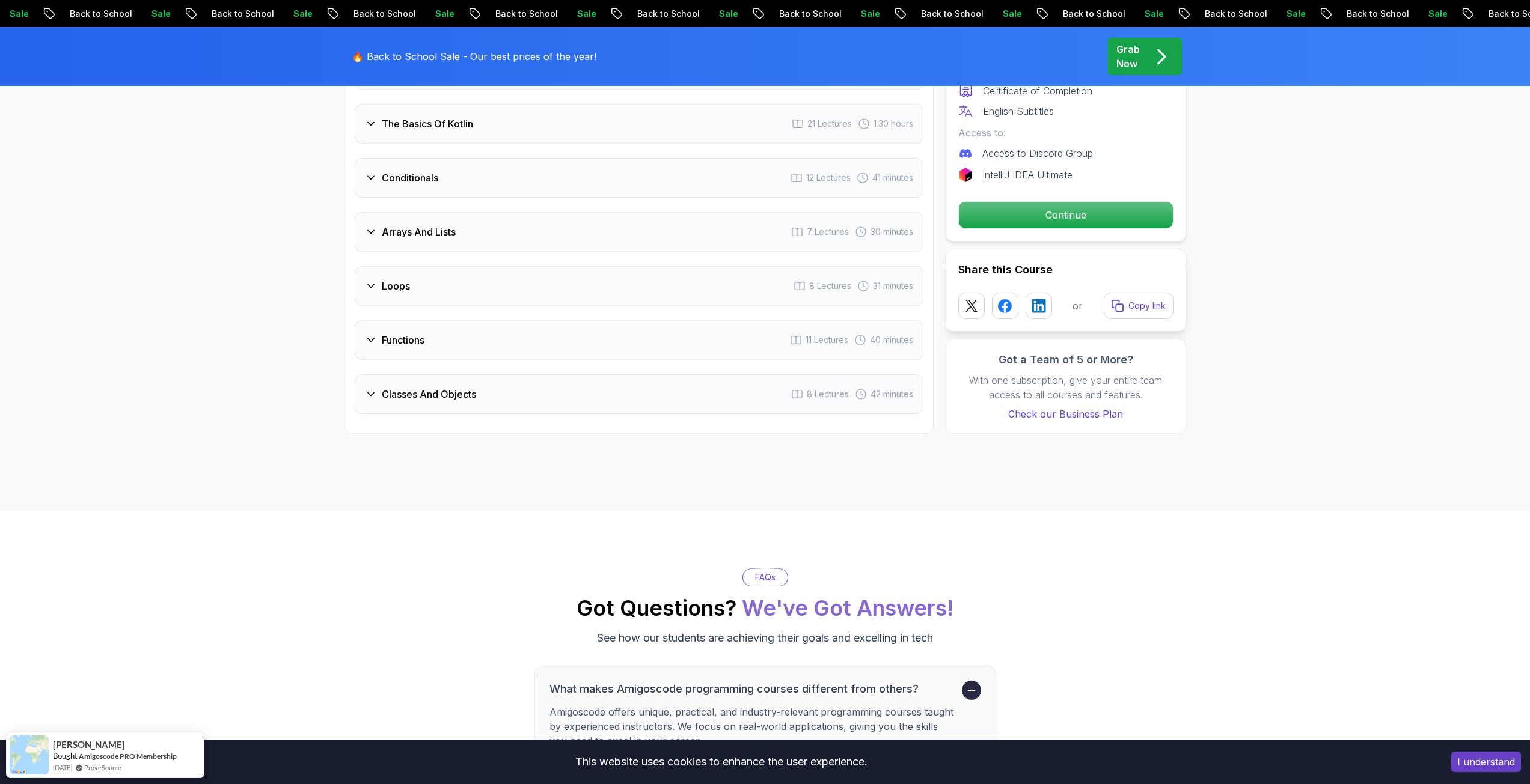
click at [415, 279] on div "Loops 8 Lectures 31 minutes" at bounding box center [639, 285] width 568 height 40
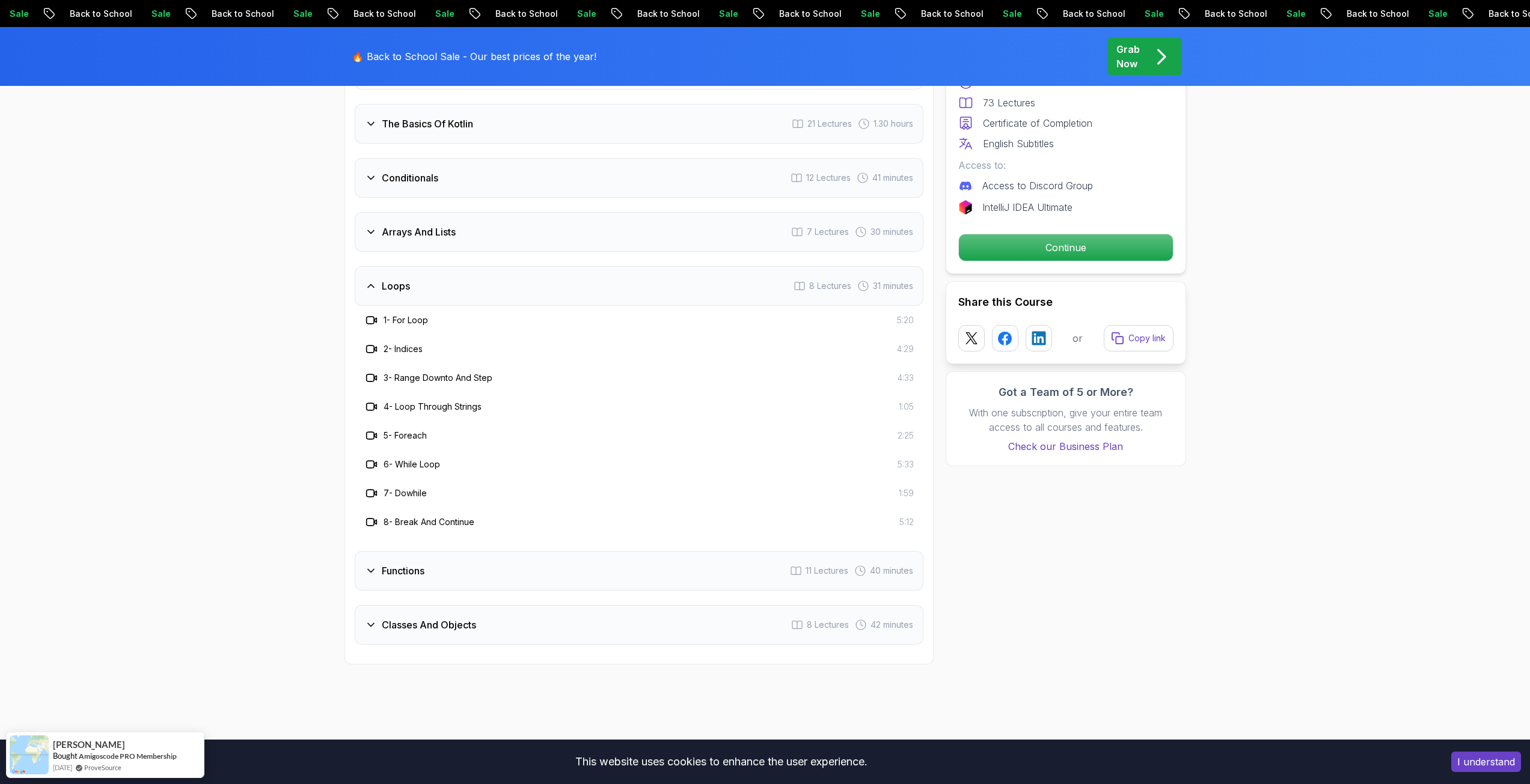
click at [416, 282] on div "Loops 8 Lectures 31 minutes" at bounding box center [639, 285] width 568 height 40
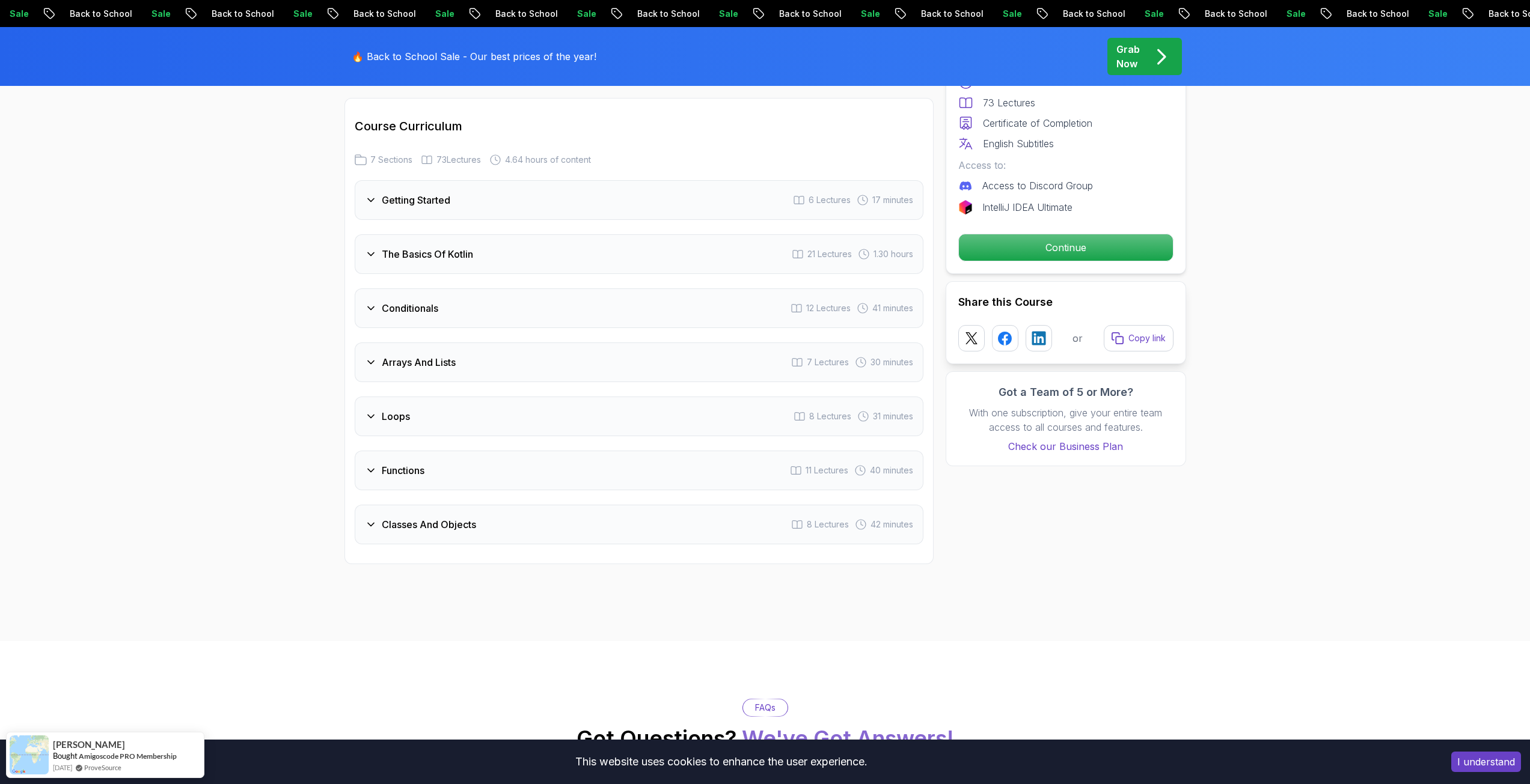
scroll to position [1022, 0]
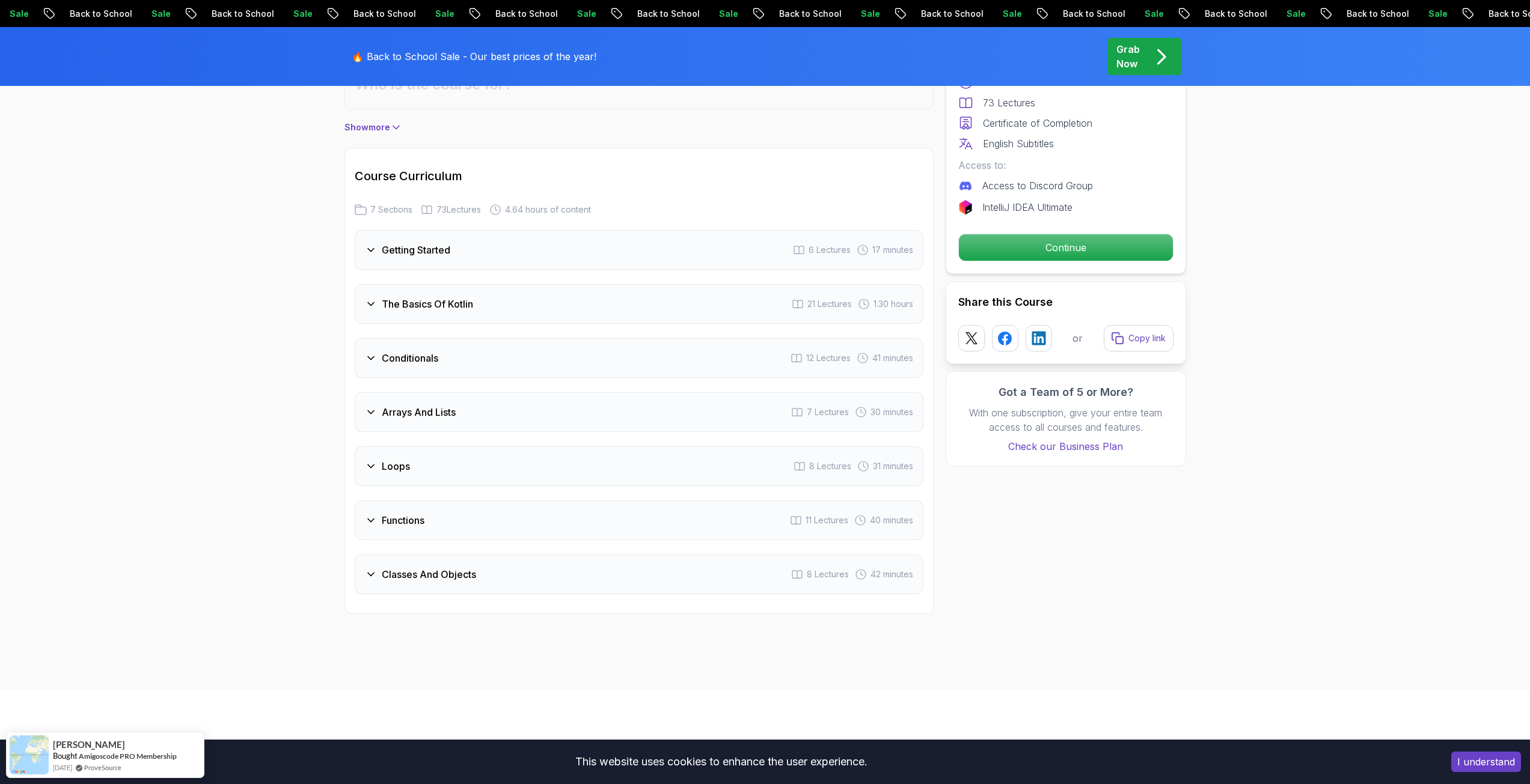
click at [431, 413] on h3 "Arrays And Lists" at bounding box center [418, 412] width 74 height 15
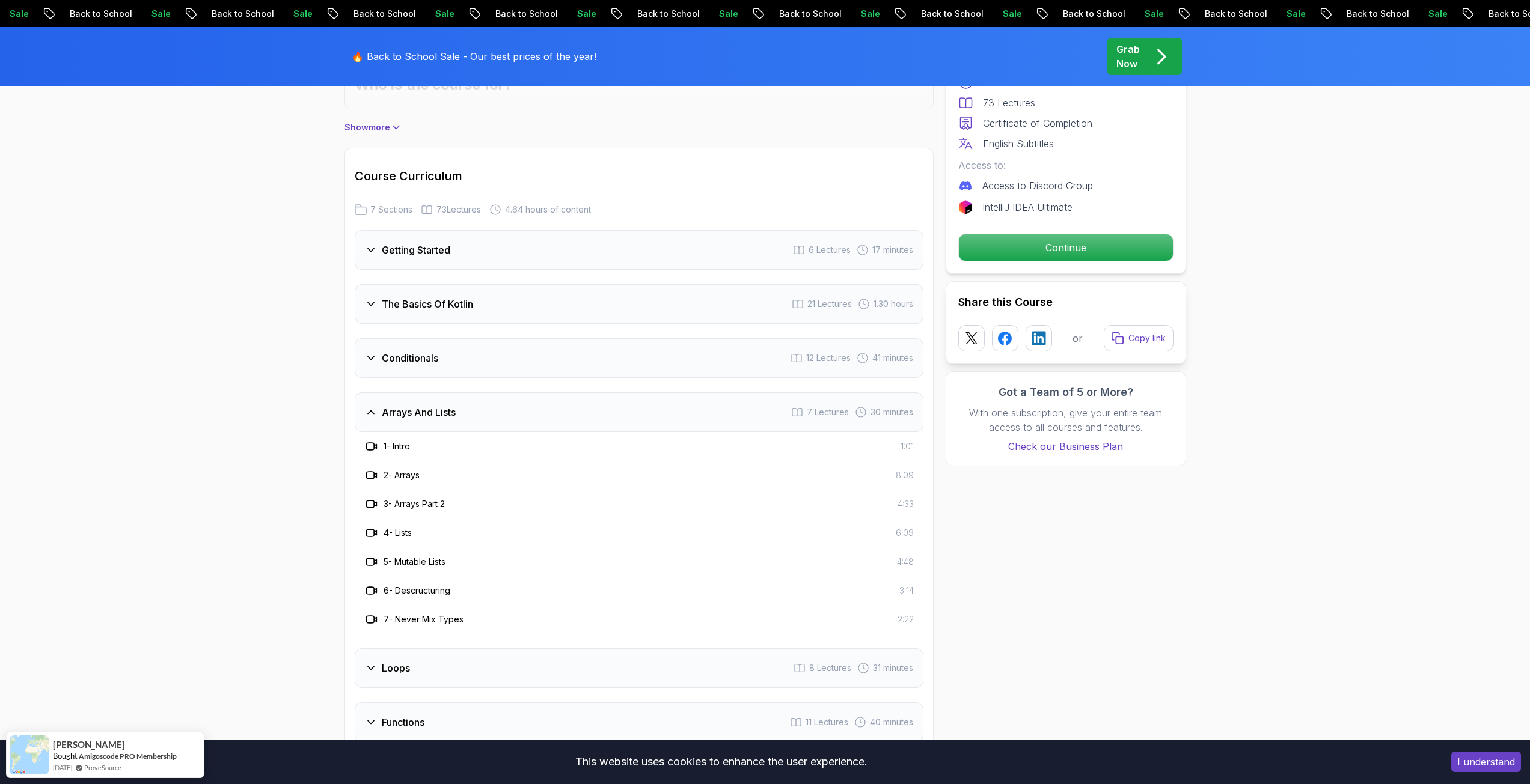
click at [431, 413] on h3 "Arrays And Lists" at bounding box center [418, 412] width 74 height 15
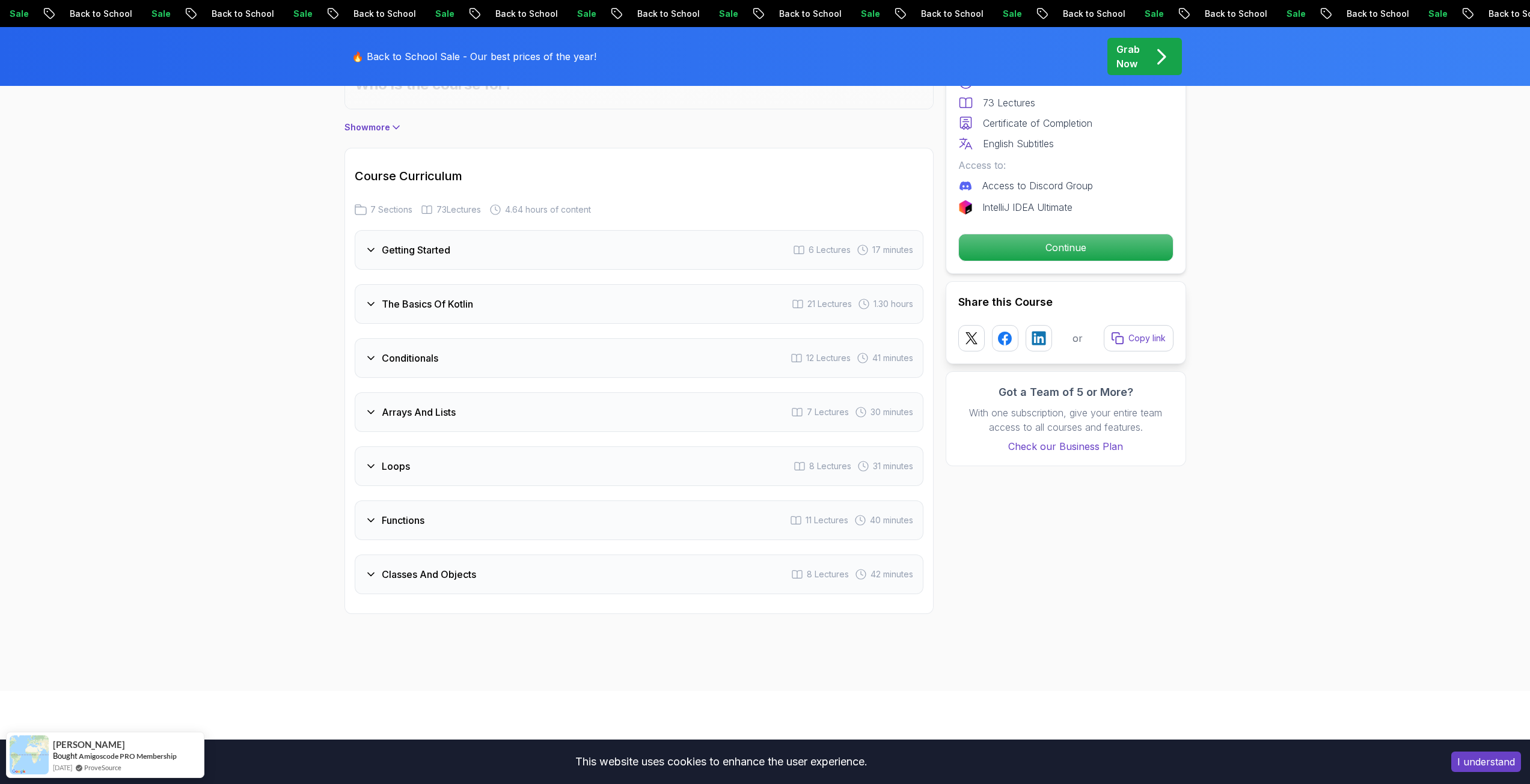
click at [423, 351] on h3 "Conditionals" at bounding box center [410, 358] width 57 height 15
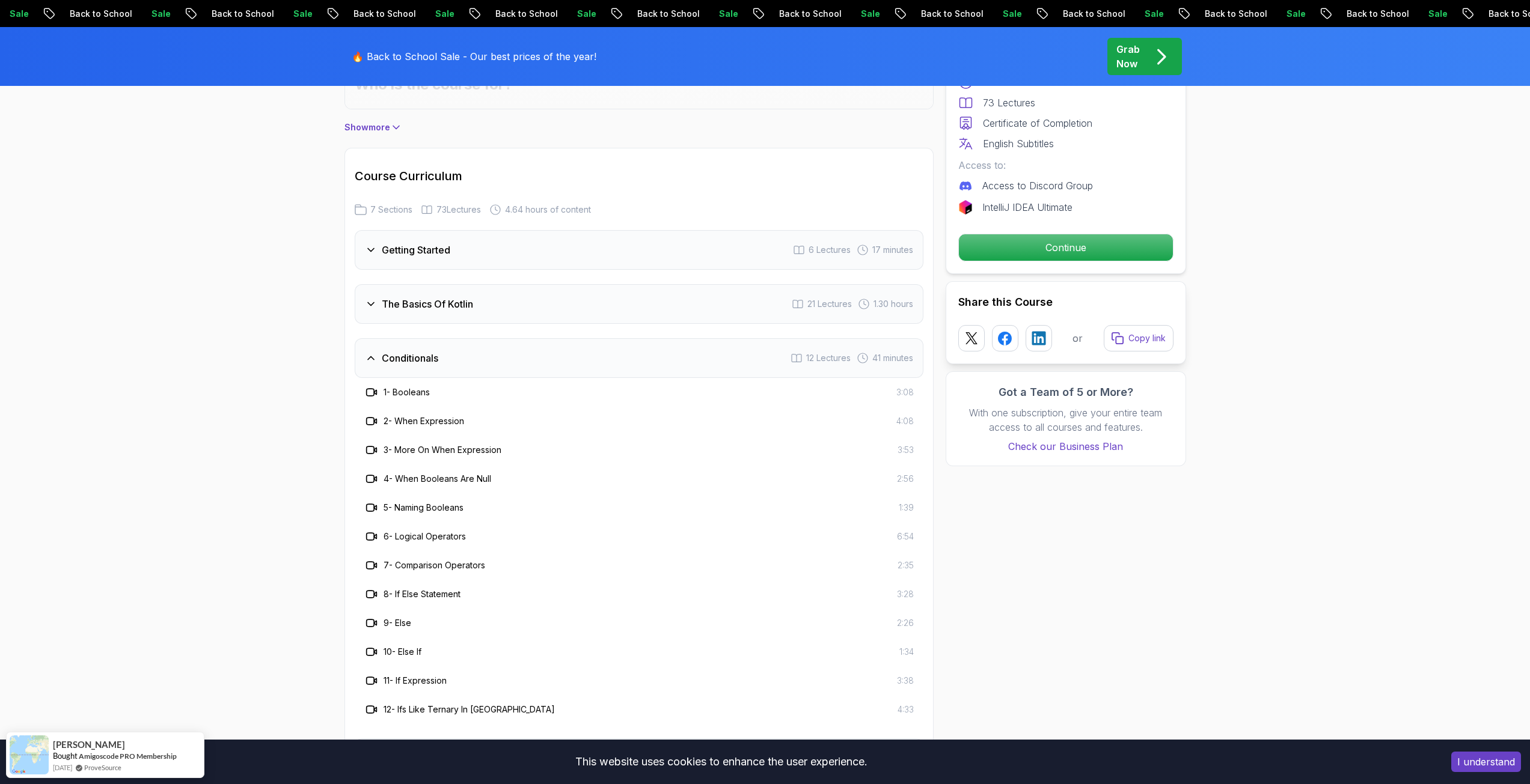
click at [424, 355] on h3 "Conditionals" at bounding box center [410, 358] width 57 height 15
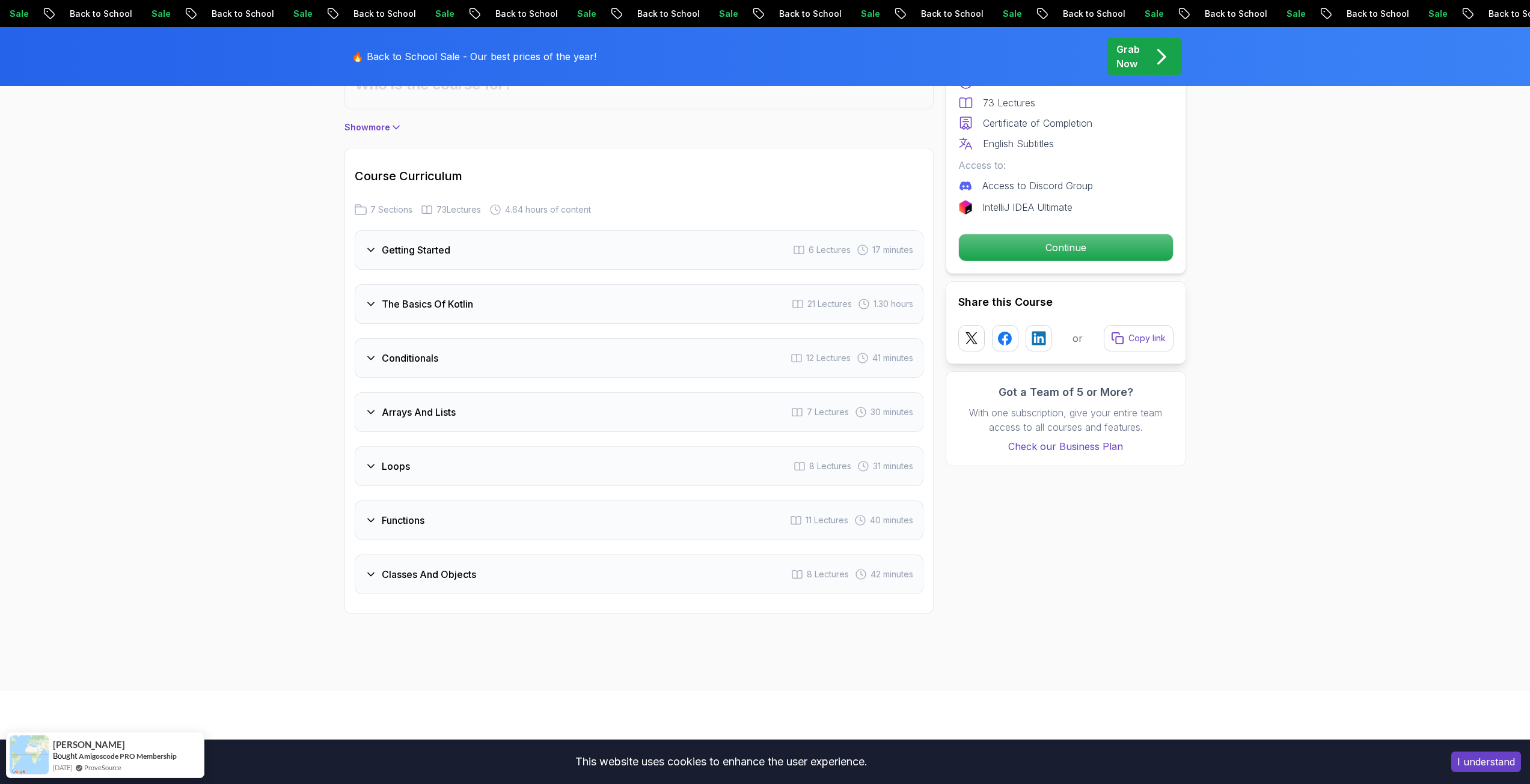
click at [424, 300] on h3 "The Basics Of Kotlin" at bounding box center [427, 304] width 91 height 15
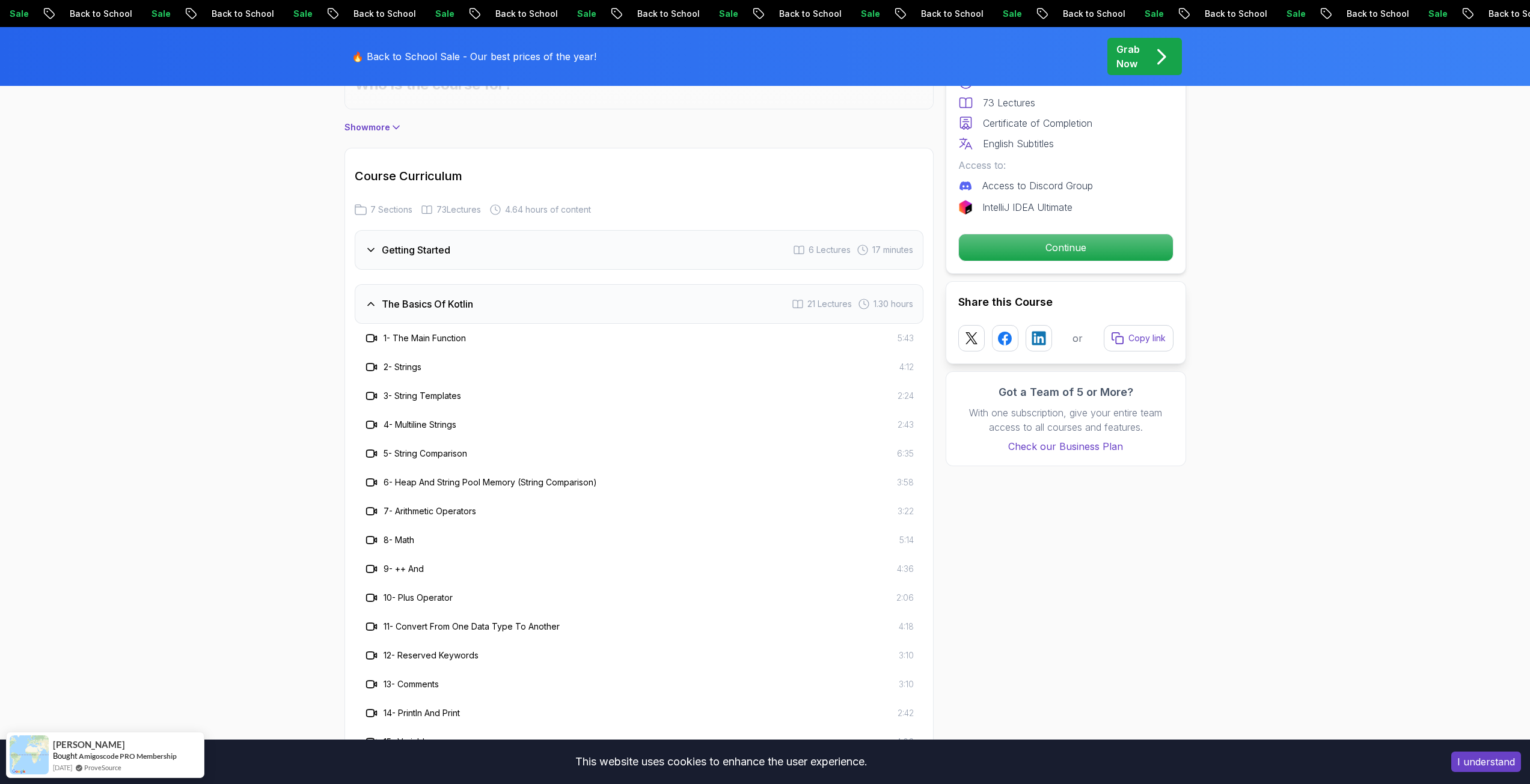
click at [427, 302] on h3 "The Basics Of Kotlin" at bounding box center [427, 304] width 91 height 15
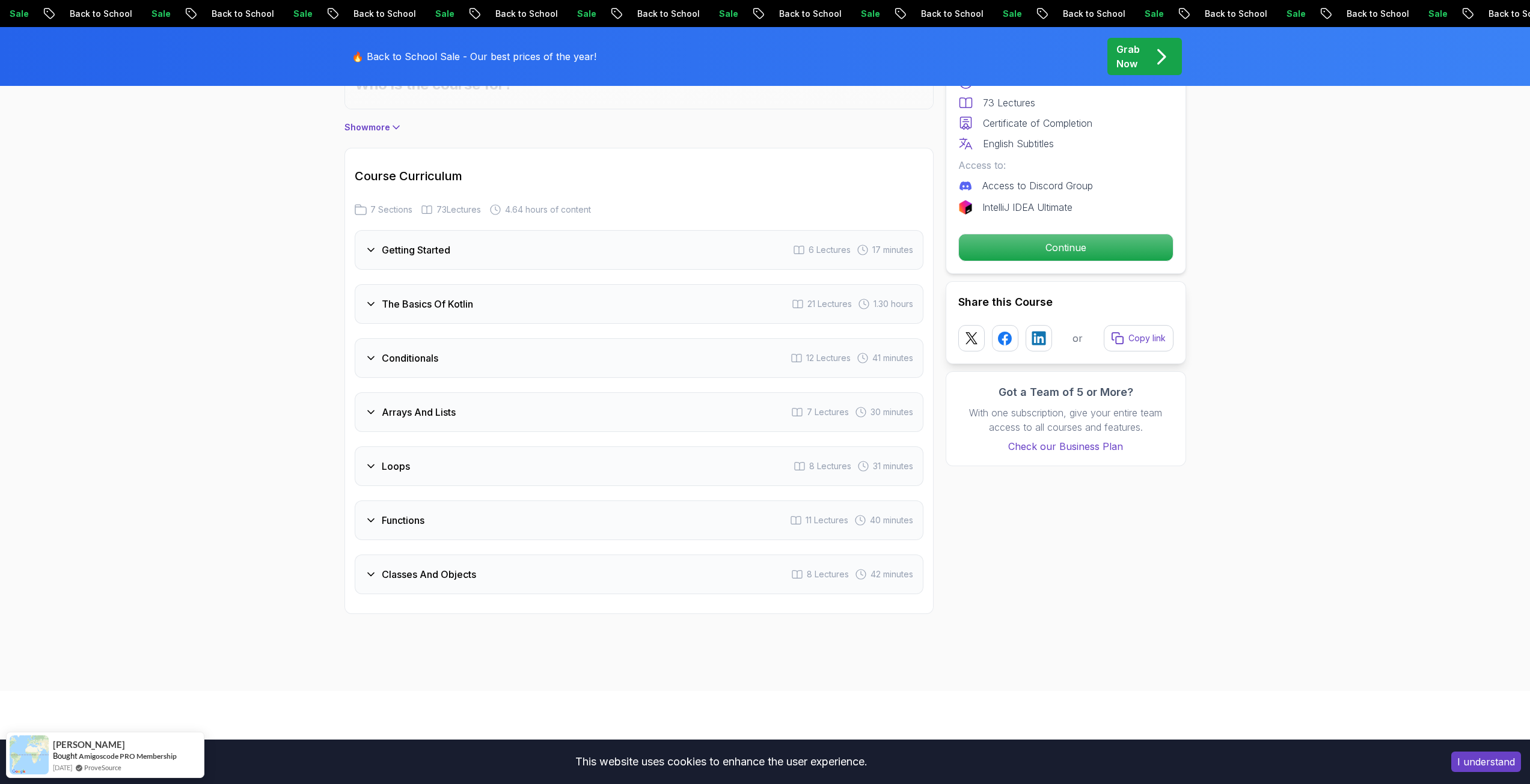
click at [427, 303] on h3 "The Basics Of Kotlin" at bounding box center [427, 304] width 91 height 15
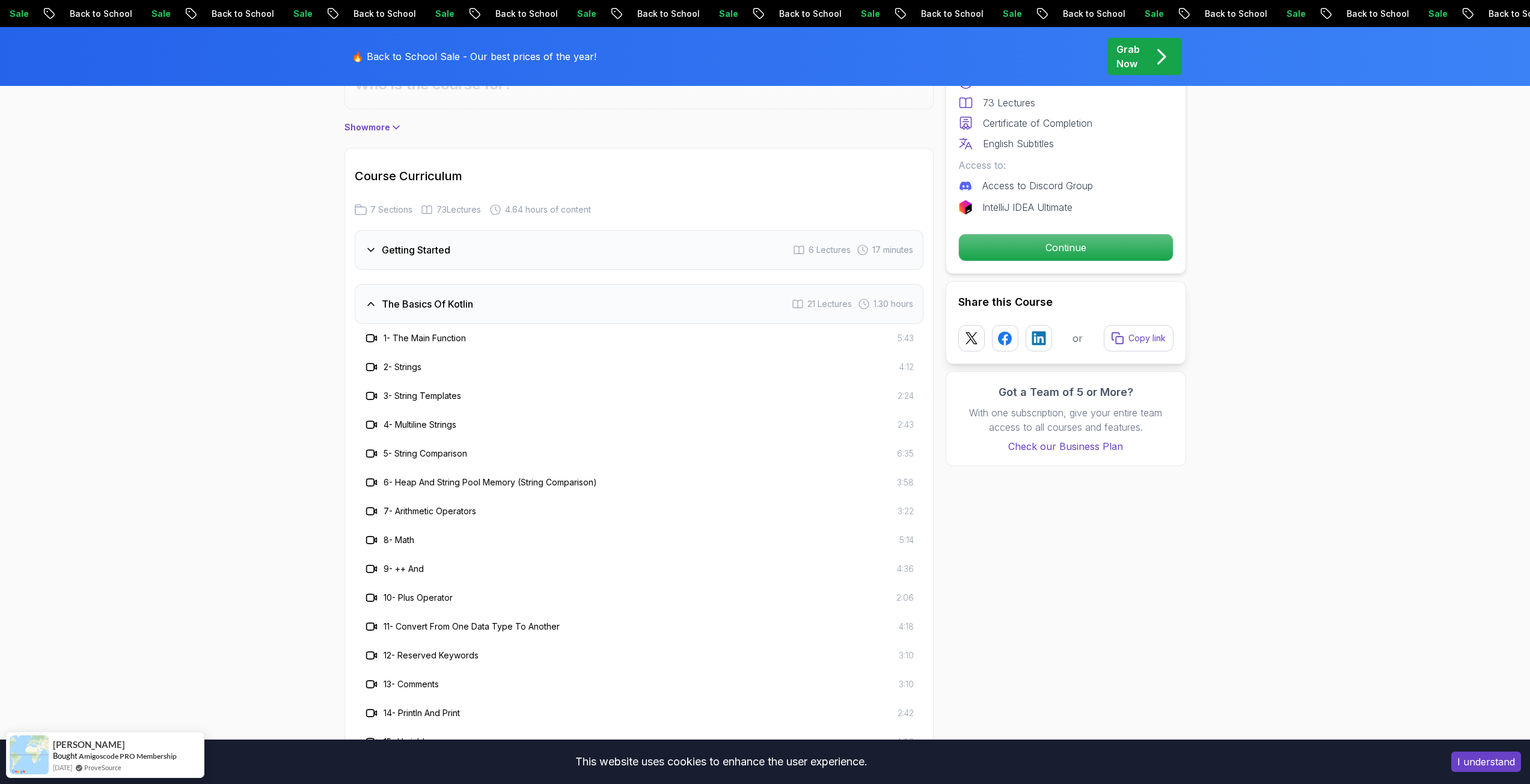
click at [427, 303] on h3 "The Basics Of Kotlin" at bounding box center [427, 304] width 91 height 15
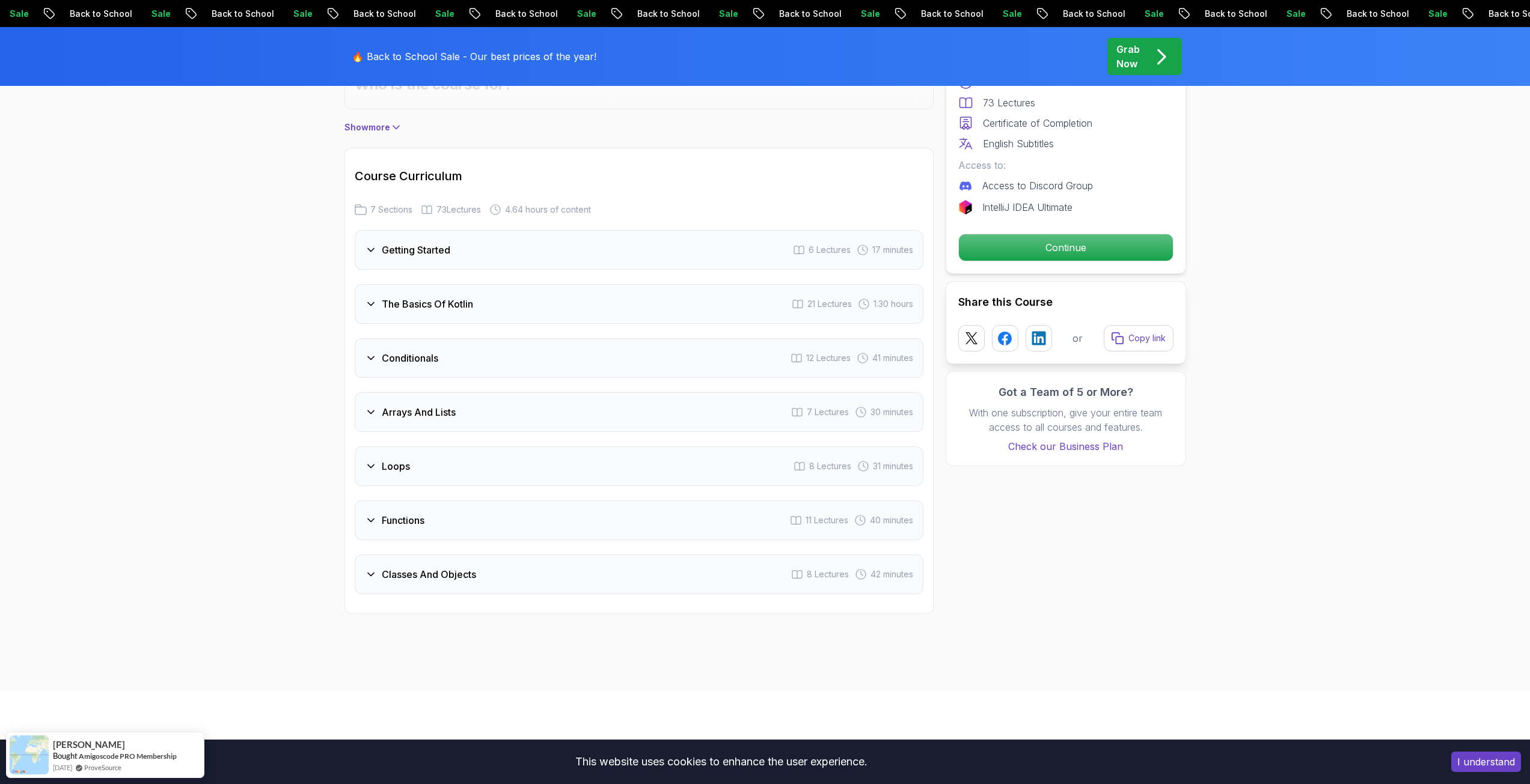
click at [430, 257] on h3 "Getting Started" at bounding box center [416, 250] width 69 height 15
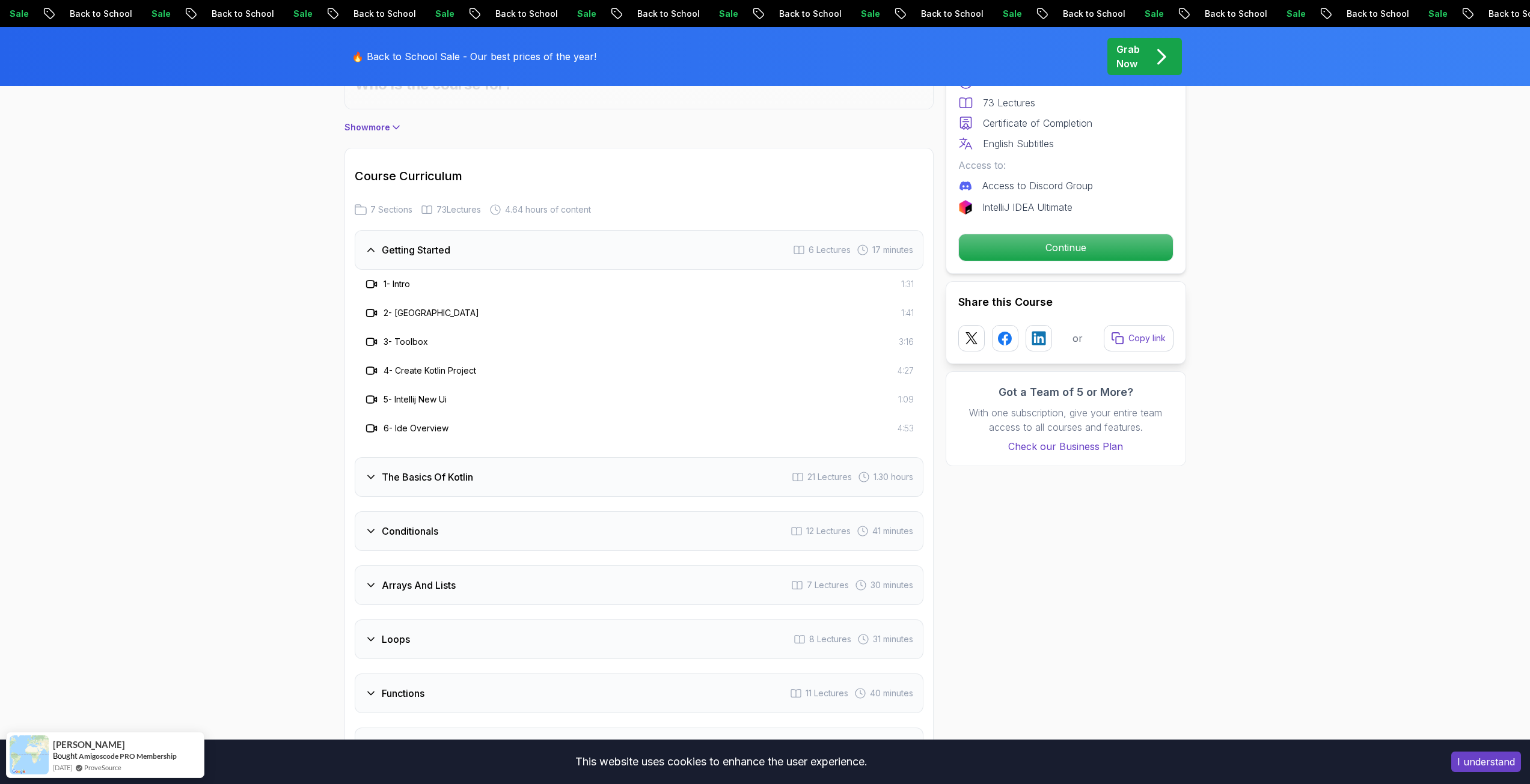
click at [430, 257] on h3 "Getting Started" at bounding box center [416, 250] width 69 height 15
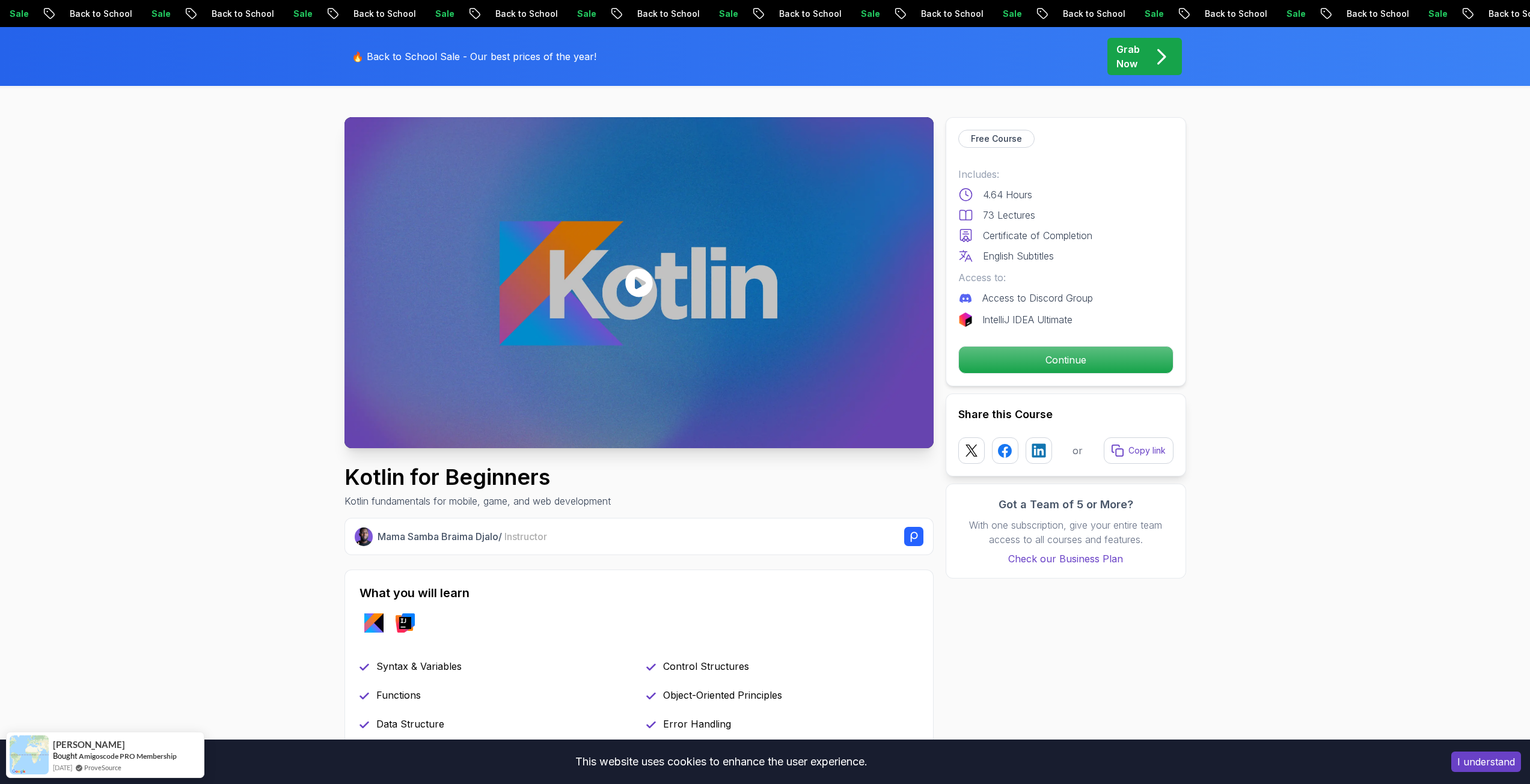
scroll to position [0, 0]
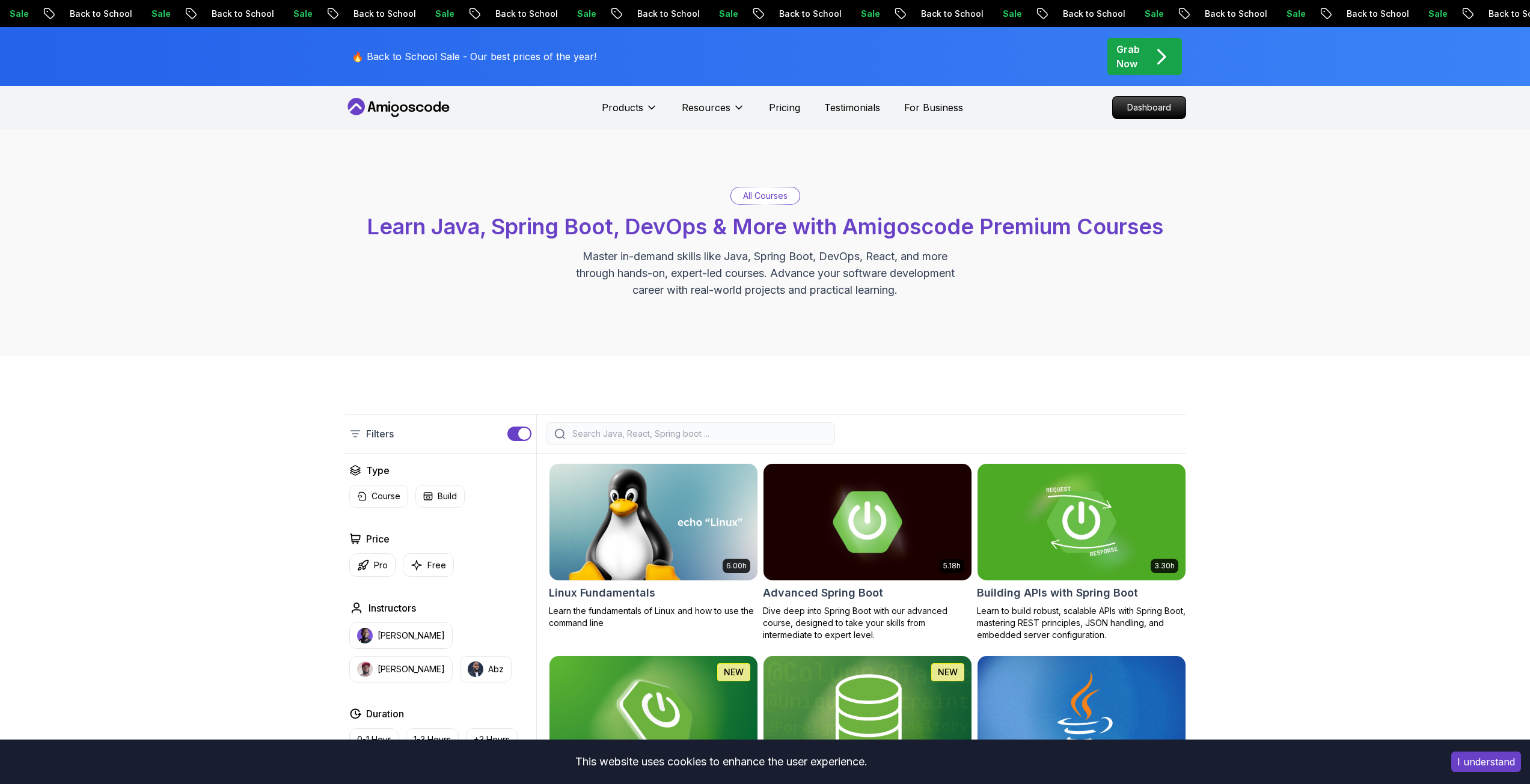
scroll to position [24, 0]
